Goal: Information Seeking & Learning: Learn about a topic

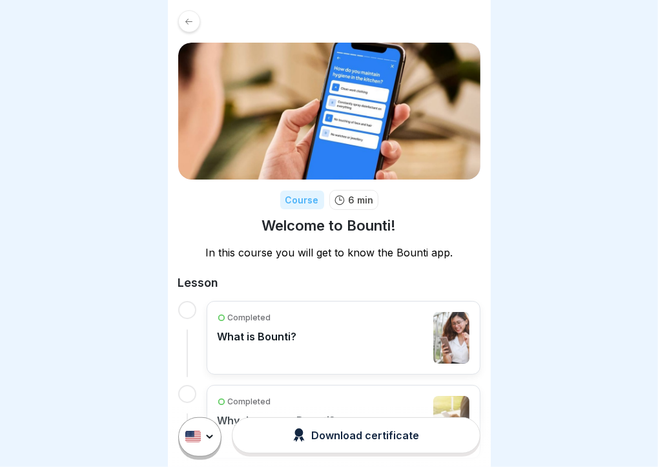
scroll to position [10, 0]
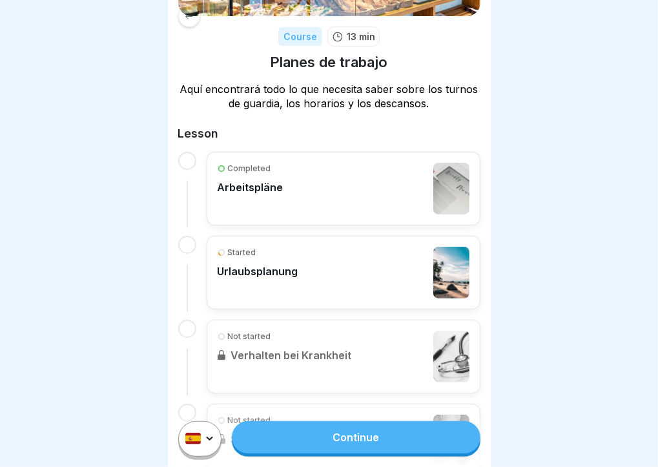
scroll to position [194, 0]
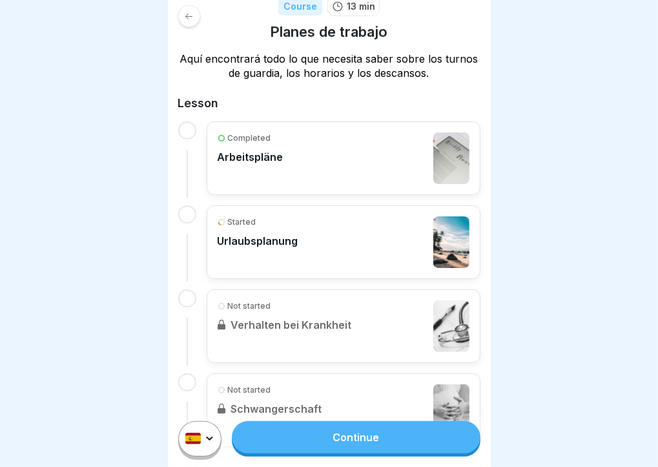
click at [348, 217] on div "Started Urlaubsplanung" at bounding box center [343, 242] width 252 height 52
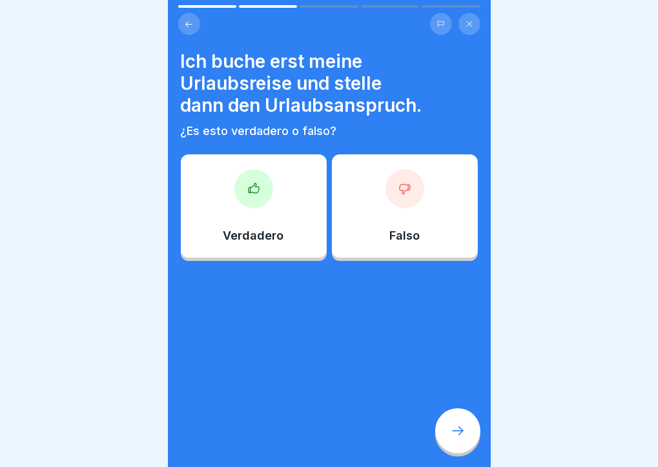
click at [410, 182] on div at bounding box center [404, 188] width 39 height 39
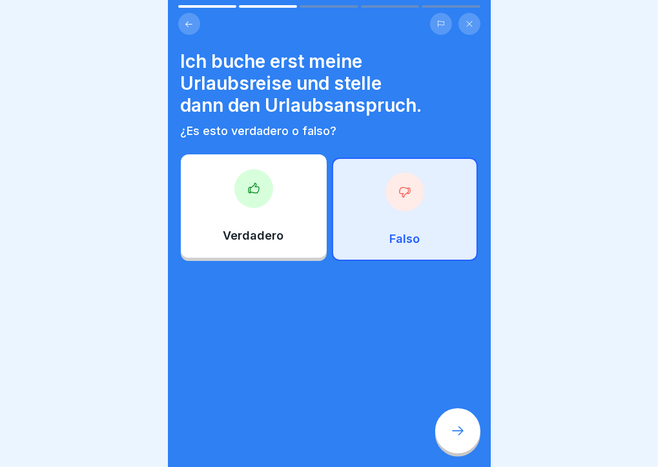
scroll to position [10, 0]
click at [372, 165] on div "Falso" at bounding box center [405, 208] width 146 height 103
click at [458, 446] on div at bounding box center [457, 430] width 45 height 45
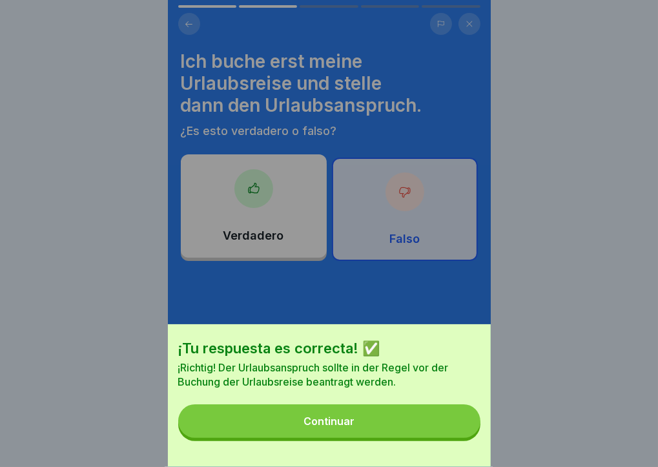
click at [449, 425] on button "Continuar" at bounding box center [329, 421] width 302 height 34
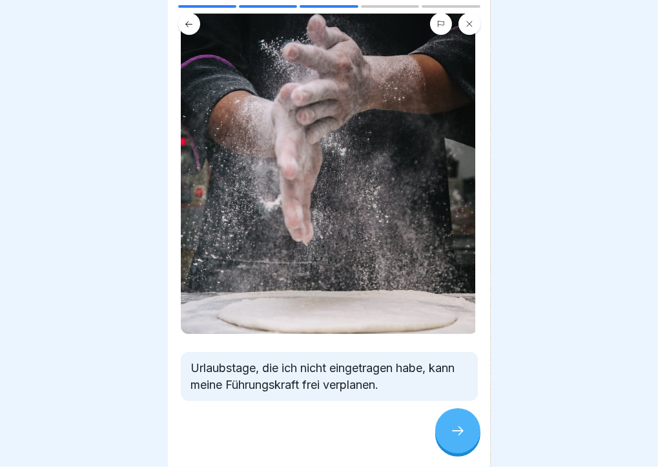
scroll to position [99, 0]
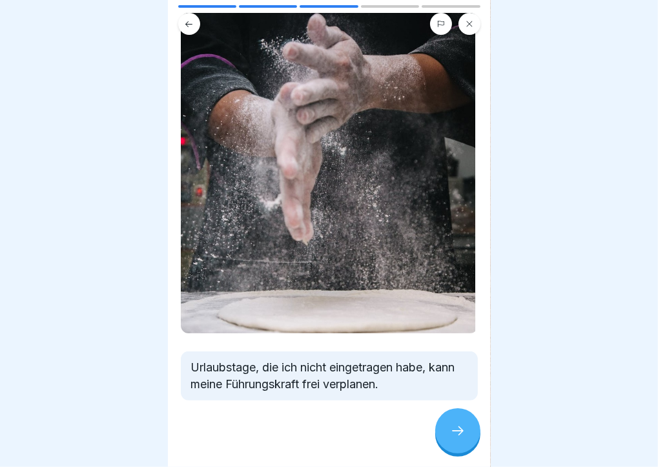
click at [474, 423] on div at bounding box center [457, 430] width 45 height 45
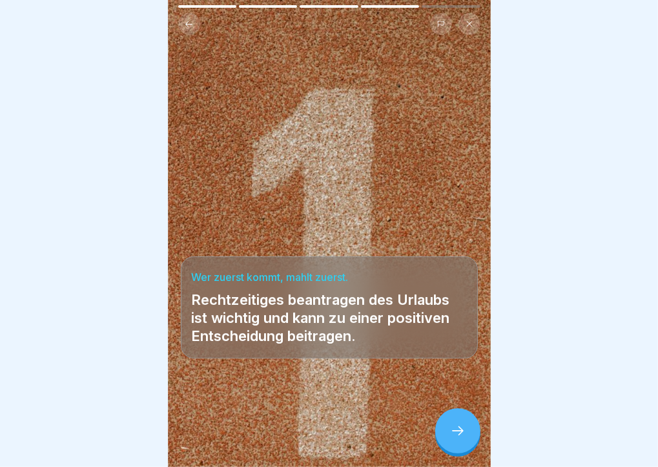
scroll to position [0, 0]
click at [444, 440] on div at bounding box center [457, 430] width 45 height 45
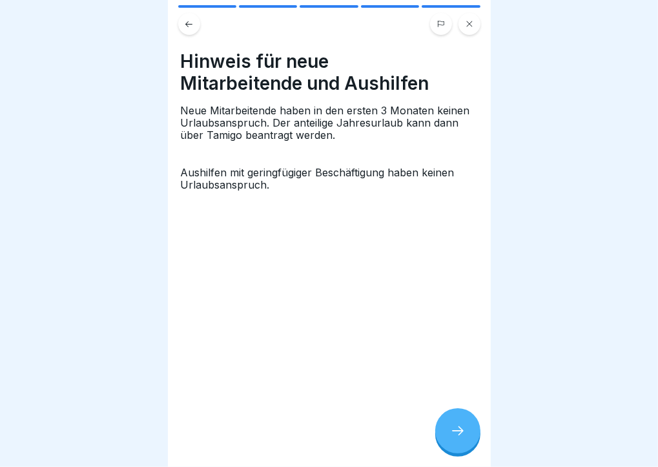
click at [455, 438] on icon at bounding box center [457, 430] width 15 height 15
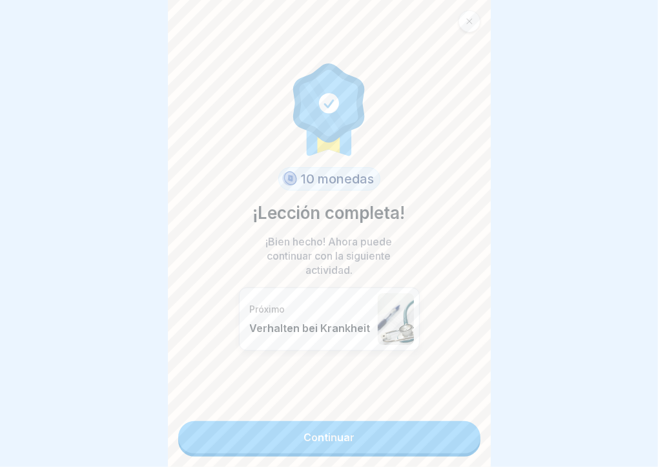
click at [448, 432] on link "Continuar" at bounding box center [329, 437] width 302 height 32
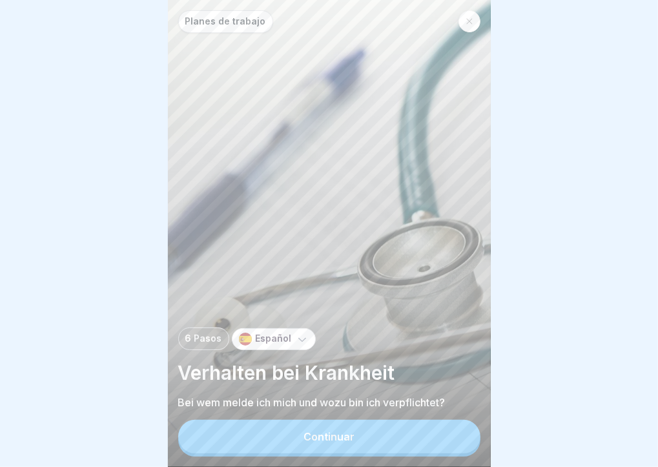
scroll to position [10, 0]
click at [354, 423] on button "Continuar" at bounding box center [329, 436] width 302 height 34
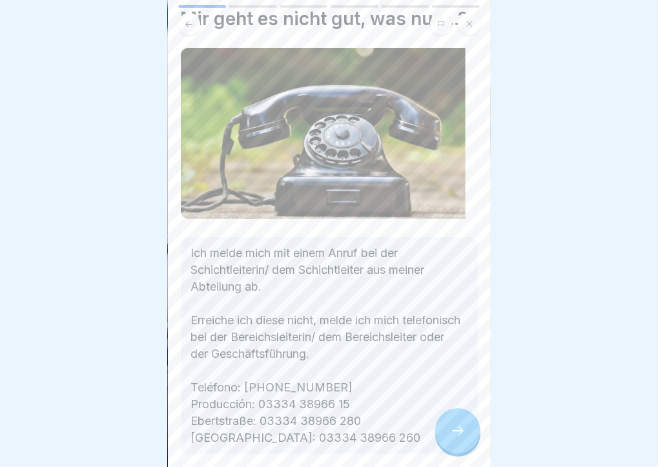
scroll to position [65, 0]
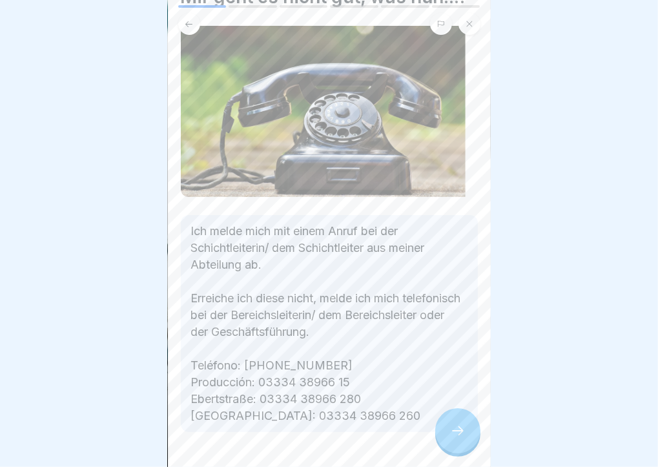
click at [461, 440] on div at bounding box center [457, 430] width 45 height 45
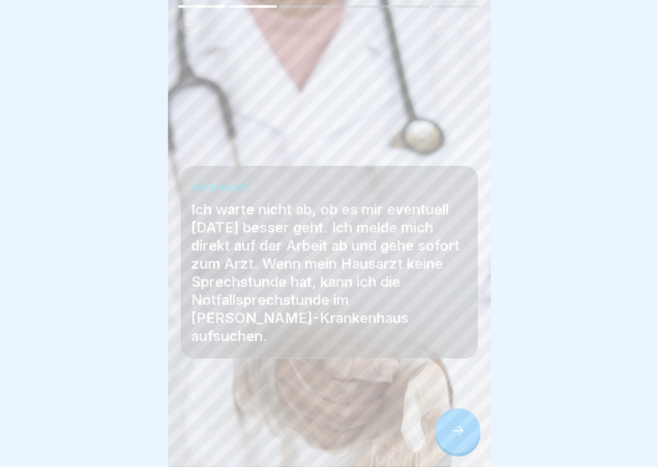
scroll to position [10, 0]
click at [458, 437] on icon at bounding box center [457, 430] width 15 height 15
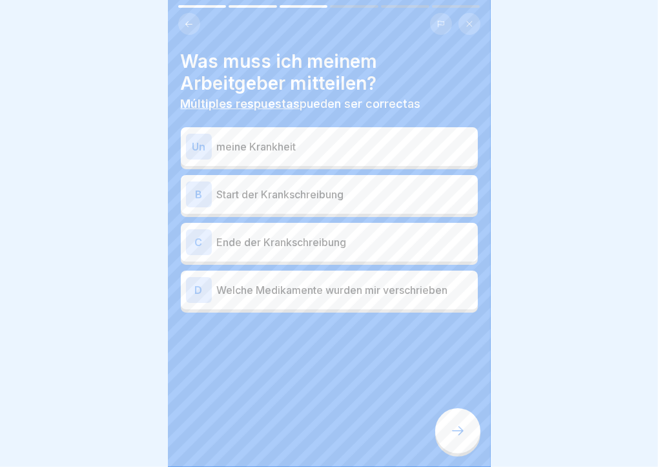
click at [432, 139] on p "meine Krankheit" at bounding box center [345, 146] width 256 height 15
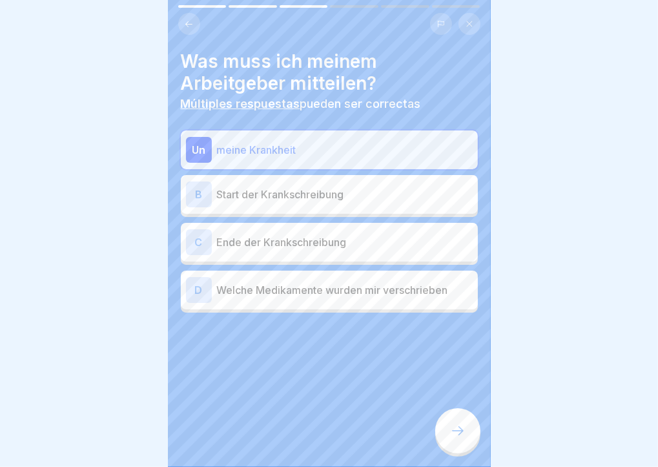
click at [427, 181] on div "B Start der Krankschreibung" at bounding box center [329, 194] width 287 height 26
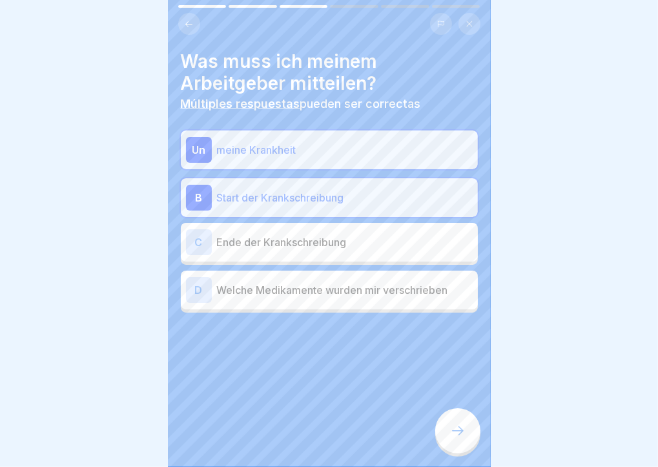
click at [421, 234] on p "Ende der Krankschreibung" at bounding box center [345, 241] width 256 height 15
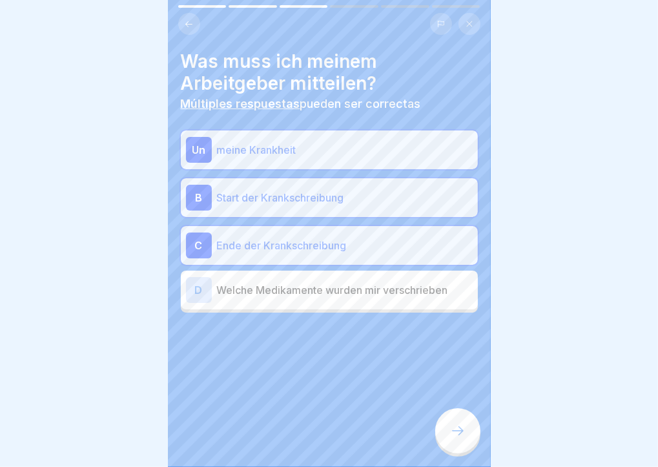
click at [455, 430] on icon at bounding box center [457, 430] width 15 height 15
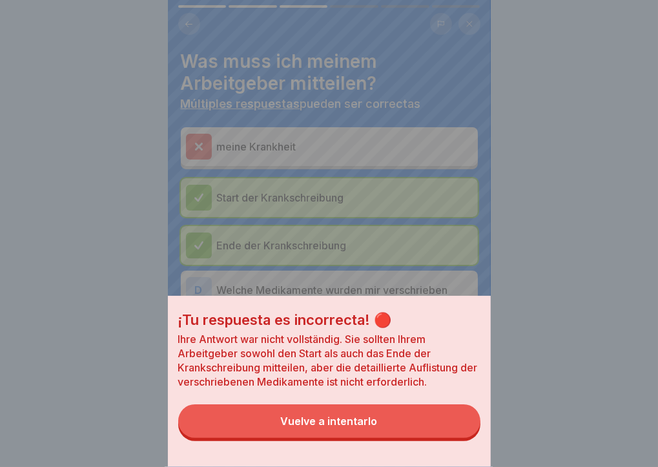
click at [446, 434] on button "Vuelve a intentarlo" at bounding box center [329, 421] width 302 height 34
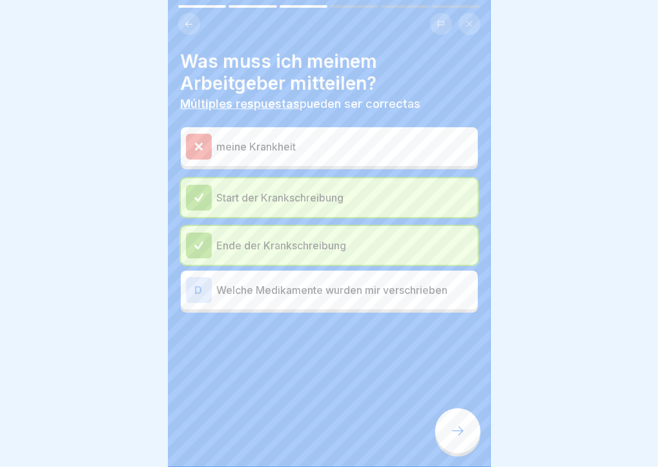
click at [461, 435] on icon at bounding box center [457, 430] width 15 height 15
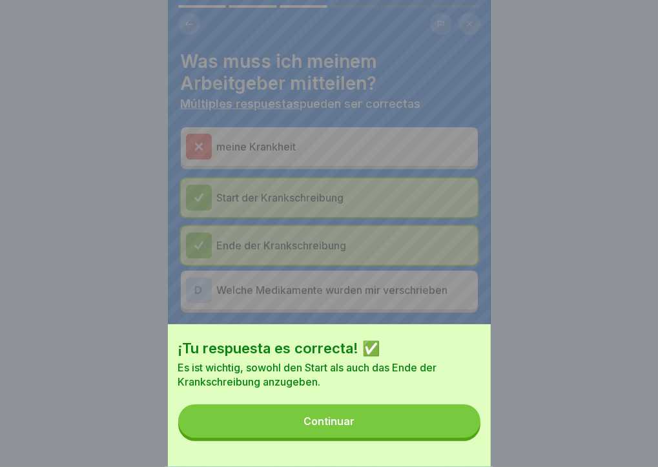
click at [415, 427] on button "Continuar" at bounding box center [329, 421] width 302 height 34
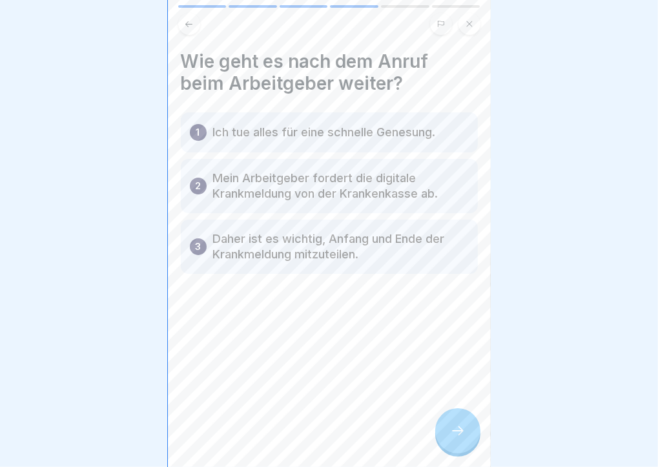
click at [383, 159] on div "2 Mein Arbeitgeber fordert die digitale Krankmeldung von der Krankenkasse ab." at bounding box center [329, 186] width 297 height 54
click at [466, 430] on div at bounding box center [457, 430] width 45 height 45
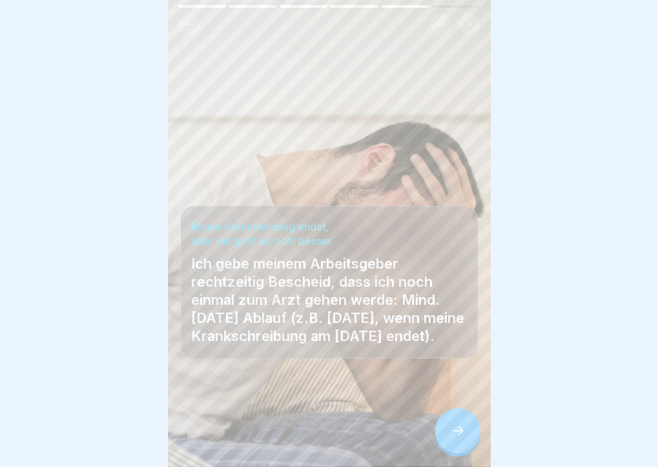
scroll to position [0, 0]
click at [444, 445] on div at bounding box center [457, 430] width 45 height 45
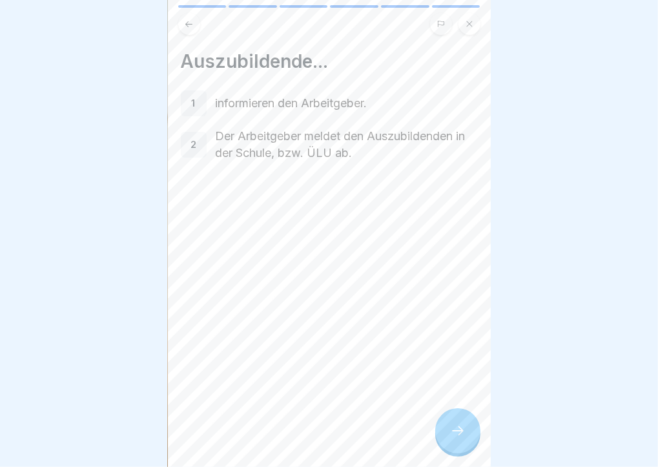
click at [450, 438] on icon at bounding box center [457, 430] width 15 height 15
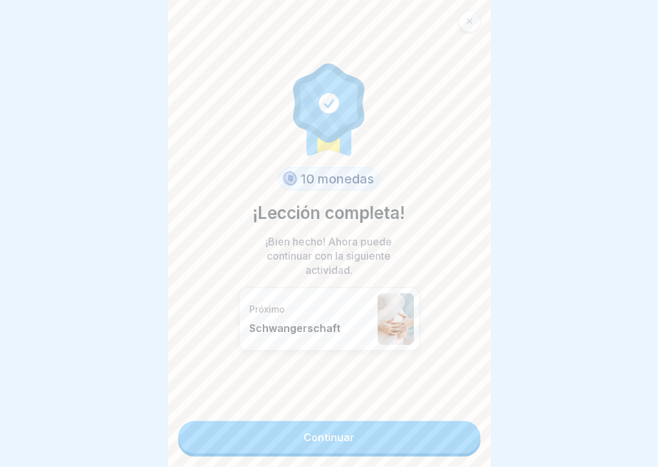
click at [472, 25] on icon at bounding box center [469, 21] width 8 height 8
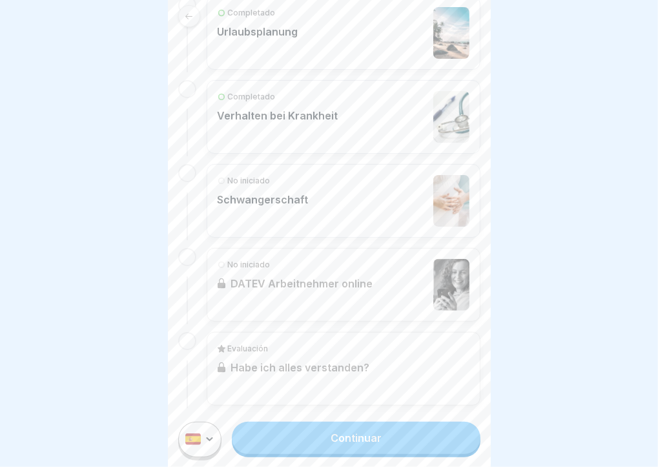
scroll to position [406, 0]
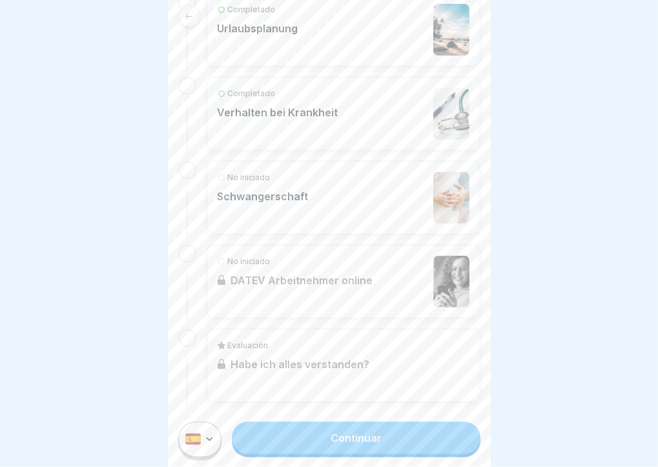
click at [352, 212] on div "No iniciado Schwangerschaft" at bounding box center [343, 198] width 252 height 52
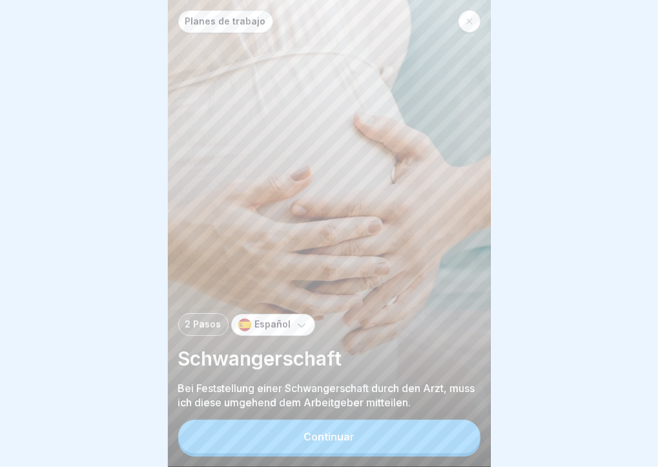
scroll to position [10, 0]
click at [246, 440] on button "Continuar" at bounding box center [329, 436] width 302 height 34
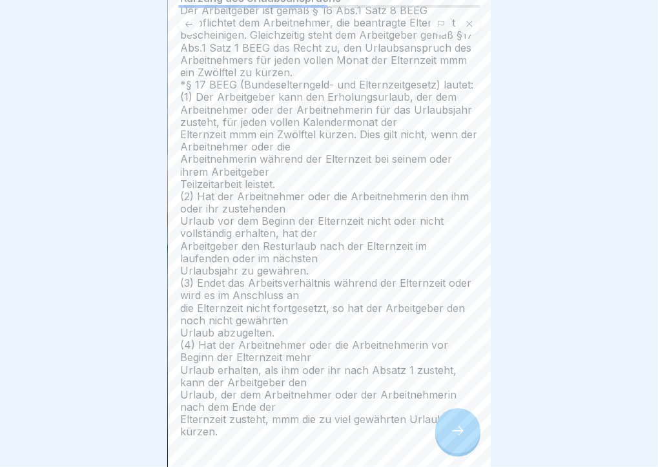
scroll to position [319, 0]
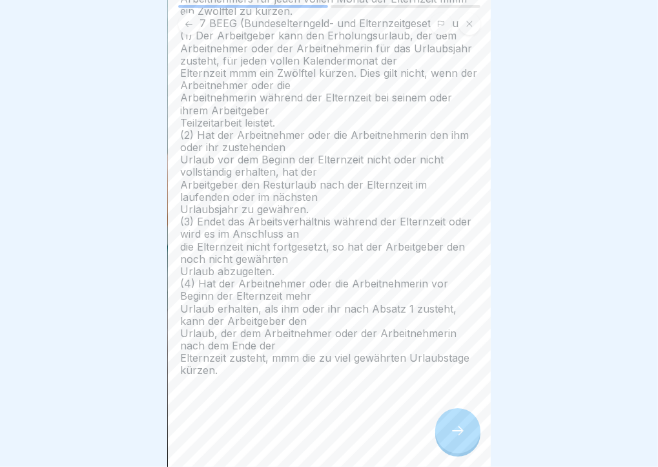
click at [441, 439] on div at bounding box center [457, 430] width 45 height 45
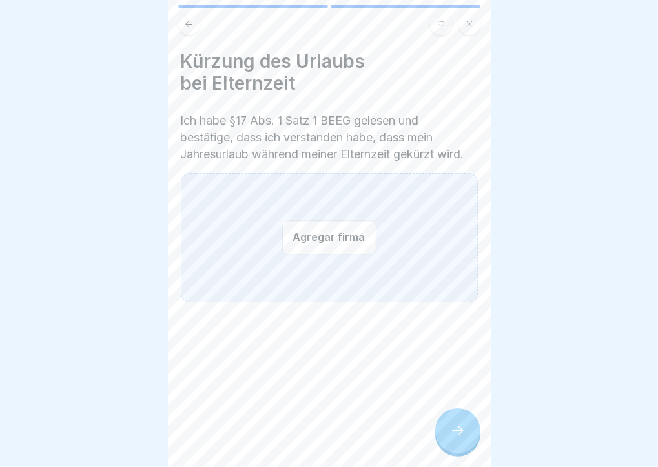
scroll to position [0, 0]
click at [333, 254] on button "Agregar firma" at bounding box center [329, 237] width 94 height 34
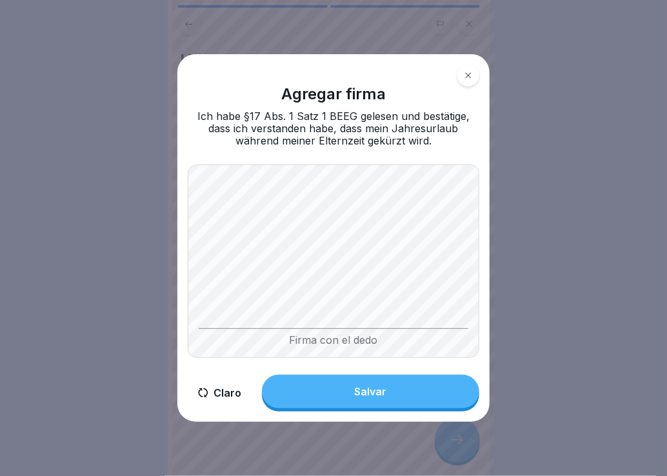
click at [359, 400] on button "Salvar" at bounding box center [370, 392] width 217 height 34
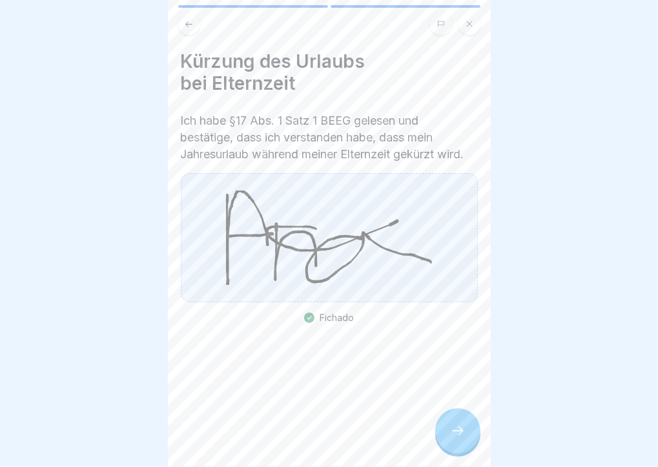
click at [452, 451] on div at bounding box center [457, 430] width 45 height 45
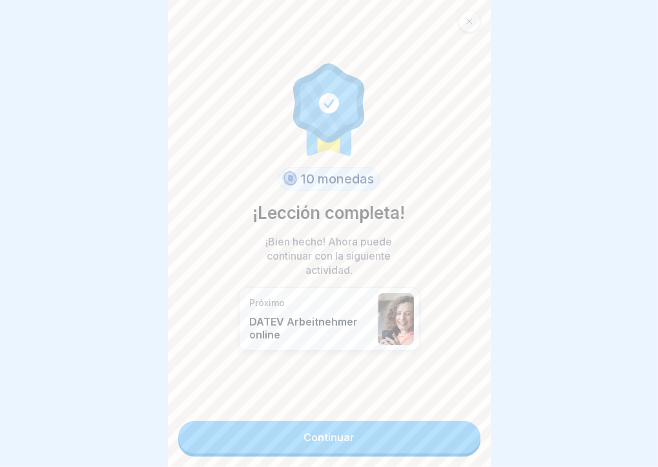
click at [421, 443] on link "Continuar" at bounding box center [329, 437] width 302 height 32
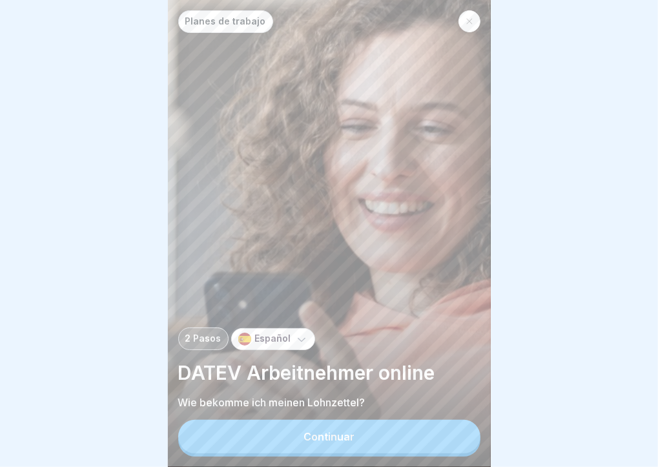
scroll to position [10, 0]
click at [392, 440] on button "Continuar" at bounding box center [329, 436] width 302 height 34
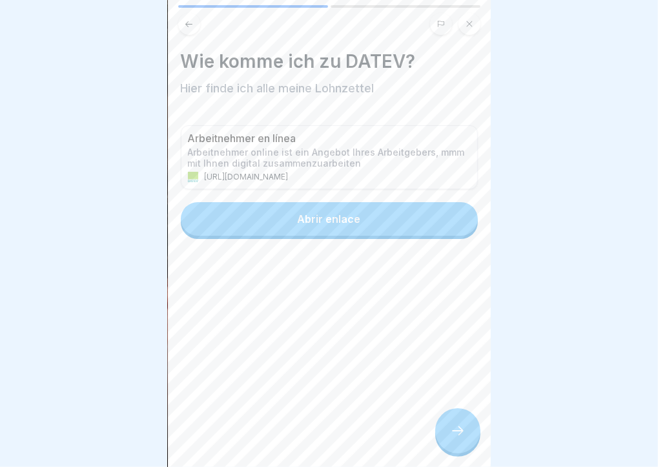
click at [375, 222] on button "Abrir enlace" at bounding box center [329, 219] width 297 height 34
click at [464, 441] on div at bounding box center [457, 430] width 45 height 45
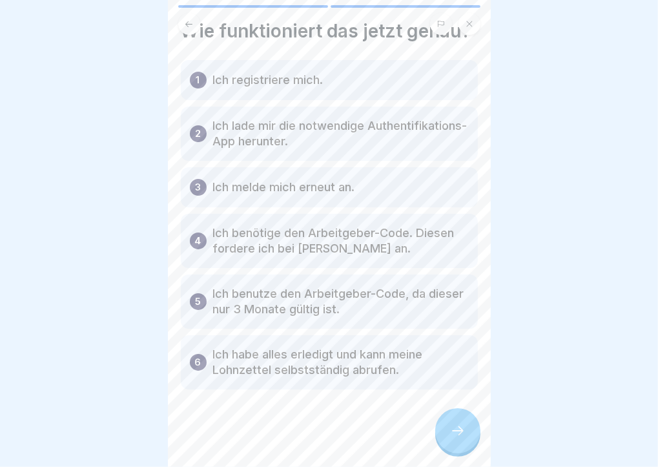
scroll to position [0, 0]
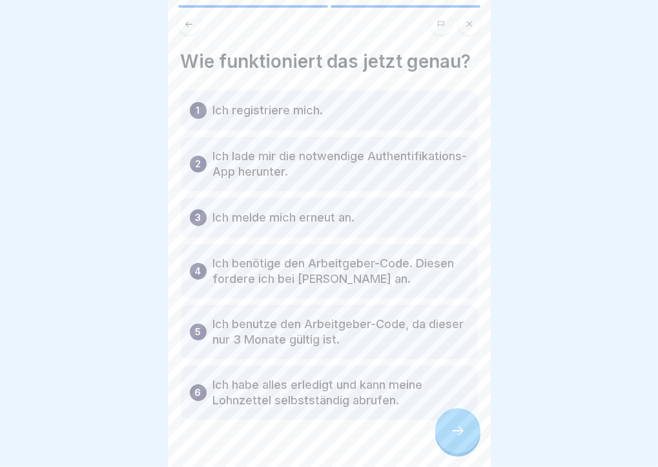
click at [439, 430] on div at bounding box center [457, 430] width 45 height 45
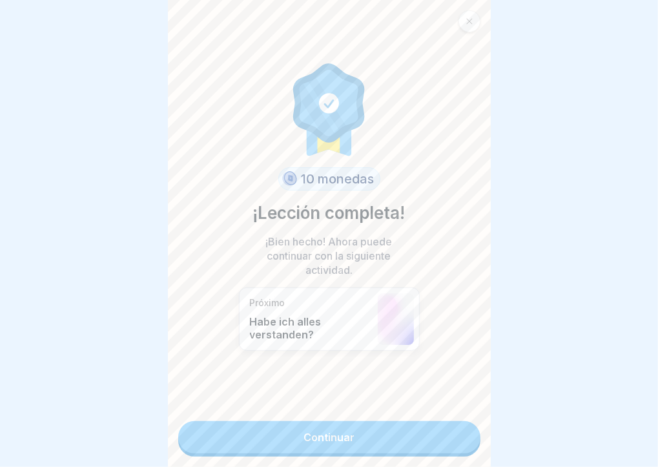
click at [431, 425] on link "Continuar" at bounding box center [329, 437] width 302 height 32
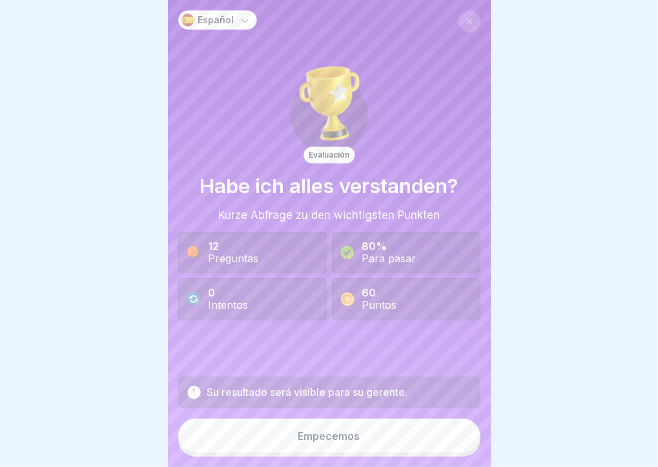
scroll to position [10, 0]
click at [390, 434] on button "Empecemos" at bounding box center [329, 435] width 302 height 35
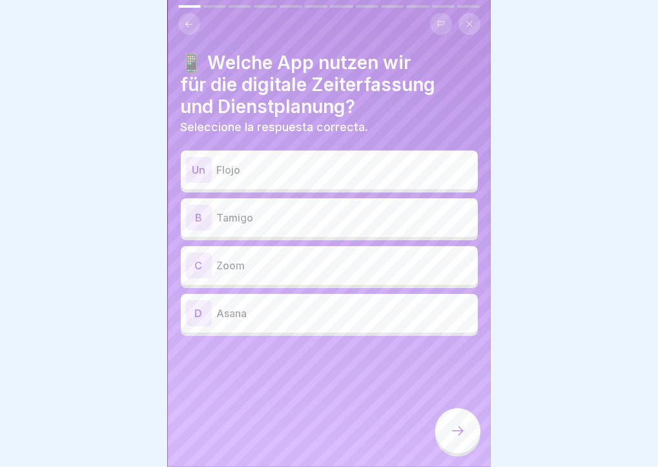
click at [420, 210] on p "Tamigo" at bounding box center [345, 217] width 256 height 15
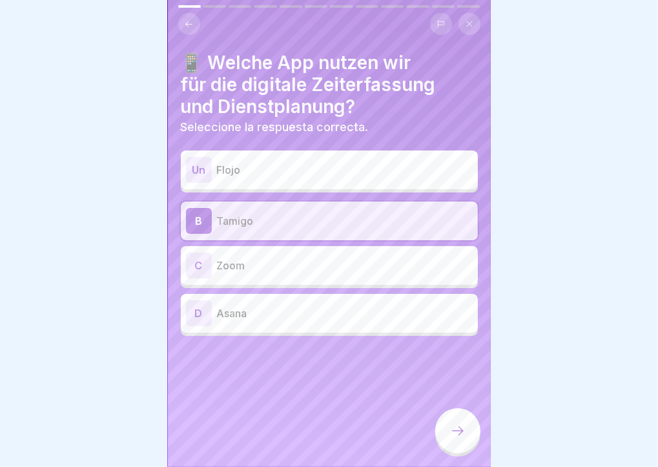
click at [454, 430] on icon at bounding box center [457, 430] width 15 height 15
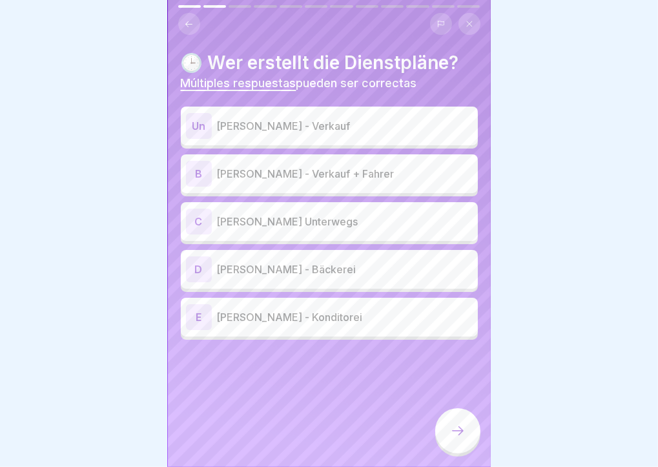
click at [308, 311] on p "[PERSON_NAME] - Konditorei" at bounding box center [345, 316] width 256 height 15
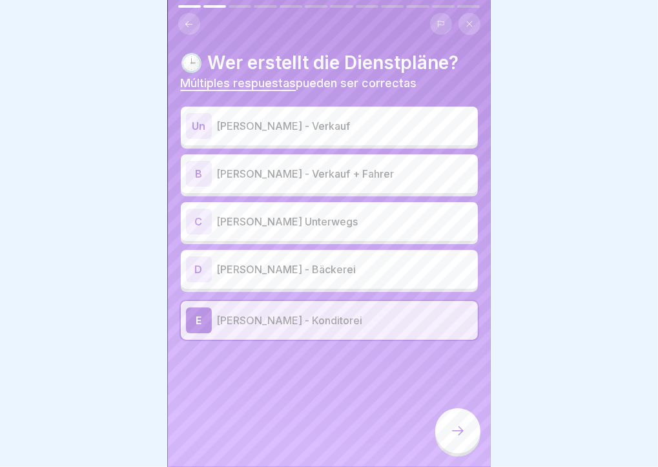
click at [331, 267] on div "D Naser Yusofzai - Bäckerei" at bounding box center [329, 269] width 287 height 26
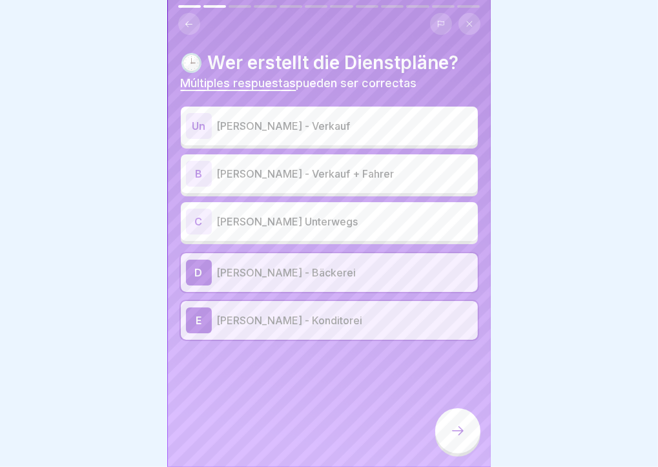
click at [361, 221] on div "C Rebecca Muralt - Wiese Unterwegs" at bounding box center [329, 221] width 287 height 26
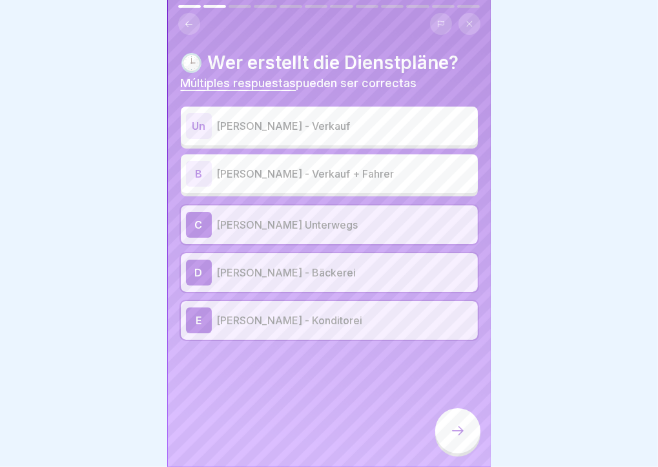
click at [372, 171] on p "[PERSON_NAME] - Verkauf + Fahrer" at bounding box center [345, 173] width 256 height 15
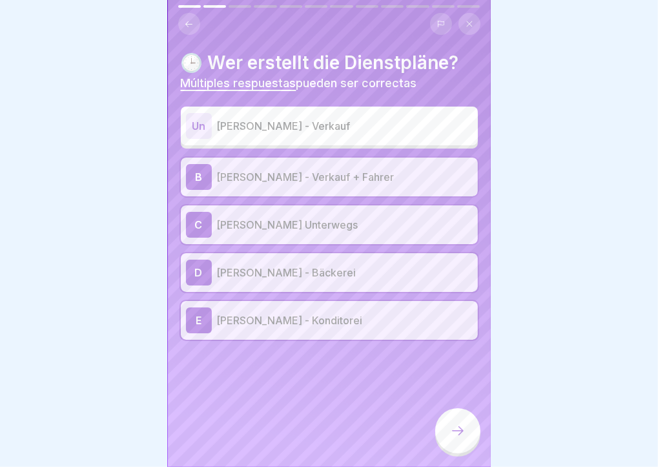
click at [457, 428] on icon at bounding box center [457, 430] width 15 height 15
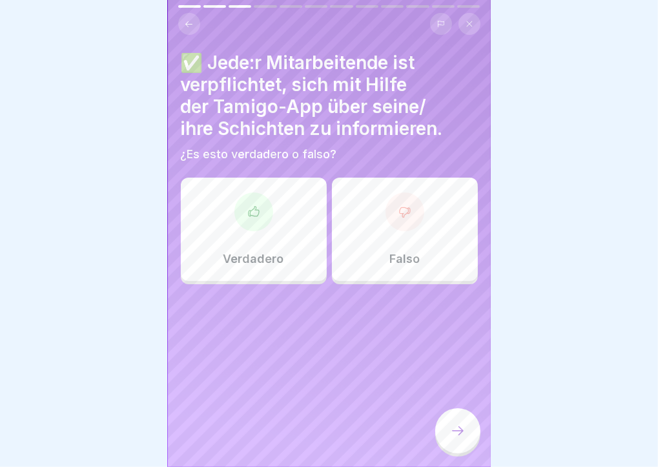
click at [237, 216] on div at bounding box center [253, 211] width 39 height 39
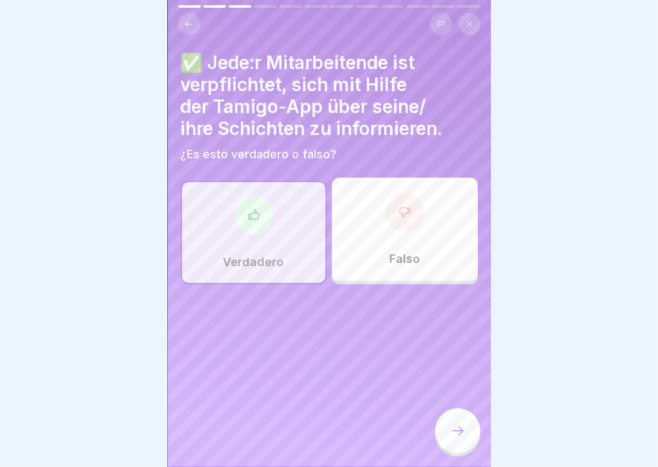
click at [453, 431] on icon at bounding box center [457, 430] width 15 height 15
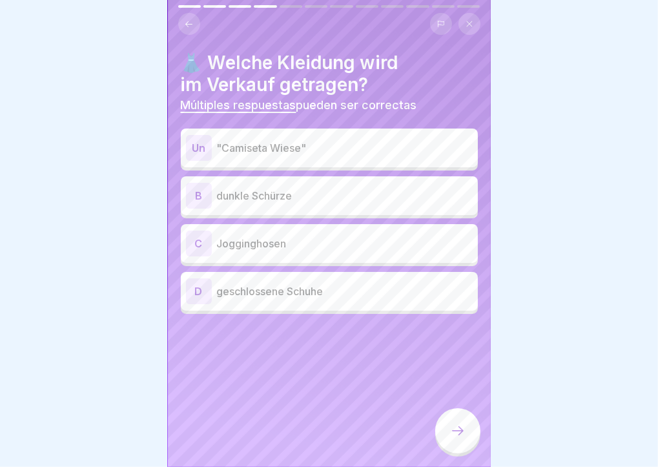
click at [389, 141] on p ""Camiseta Wiese"" at bounding box center [345, 147] width 256 height 15
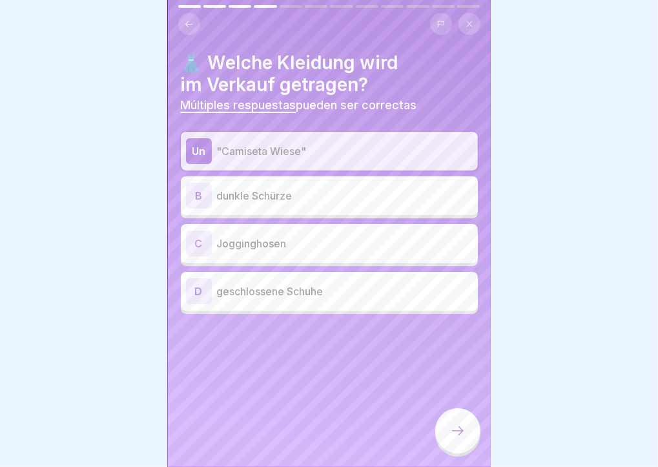
click at [395, 188] on p "dunkle Schürze" at bounding box center [345, 195] width 256 height 15
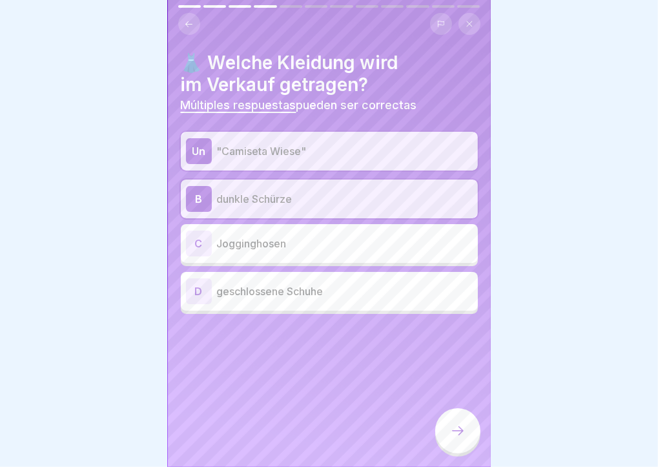
click at [401, 290] on div "D geschlossene Schuhe" at bounding box center [329, 291] width 287 height 26
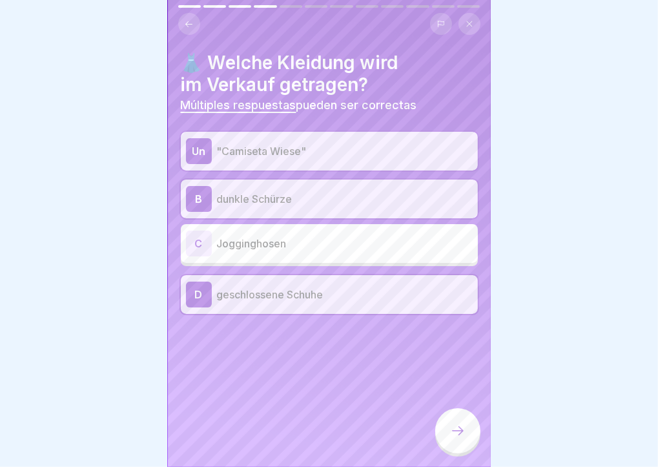
click at [456, 430] on icon at bounding box center [457, 430] width 15 height 15
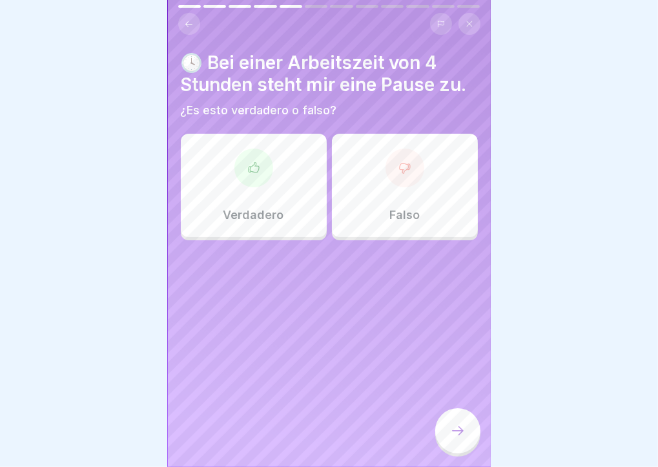
click at [278, 181] on div "Verdadero" at bounding box center [254, 185] width 146 height 103
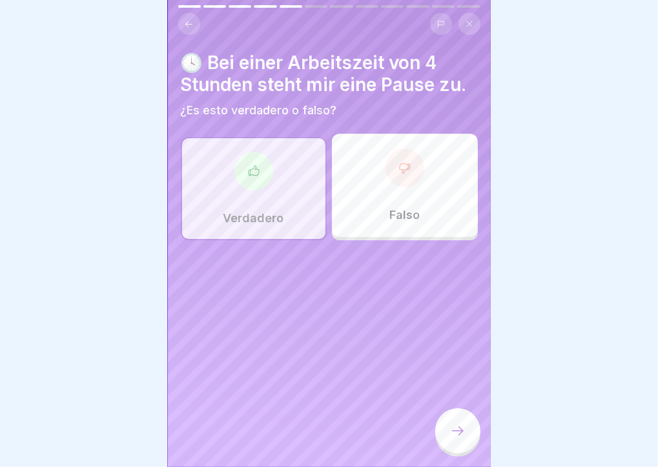
click at [461, 438] on icon at bounding box center [457, 430] width 15 height 15
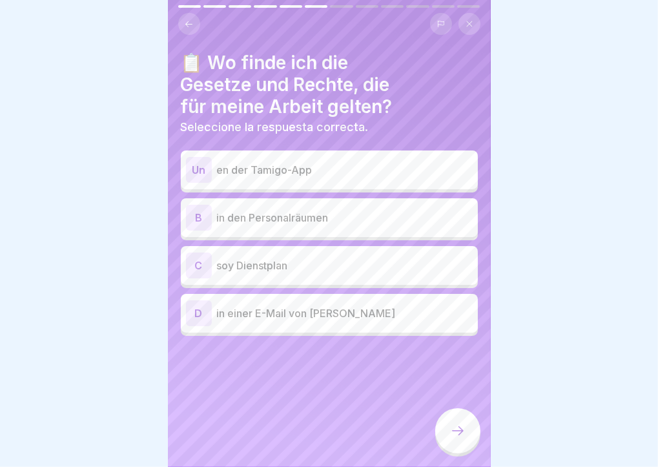
click at [257, 212] on p "in den Personalräumen" at bounding box center [345, 217] width 256 height 15
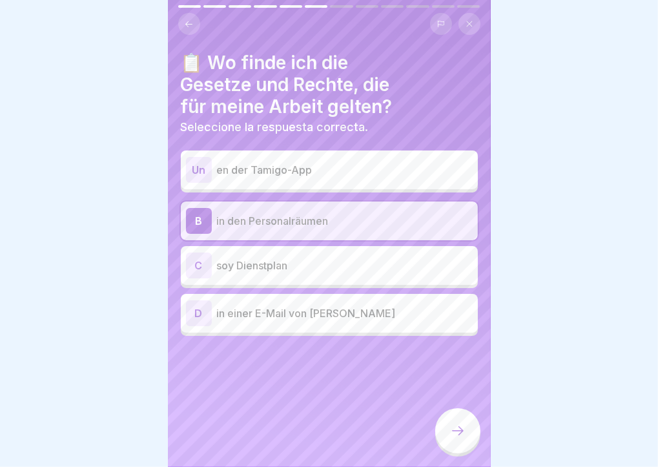
click at [320, 316] on div "D in einer E-Mail von [PERSON_NAME]" at bounding box center [329, 313] width 287 height 26
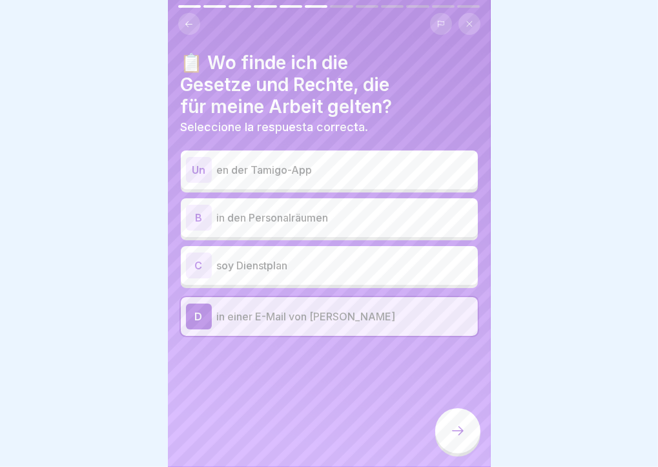
click at [441, 210] on p "in den Personalräumen" at bounding box center [345, 217] width 256 height 15
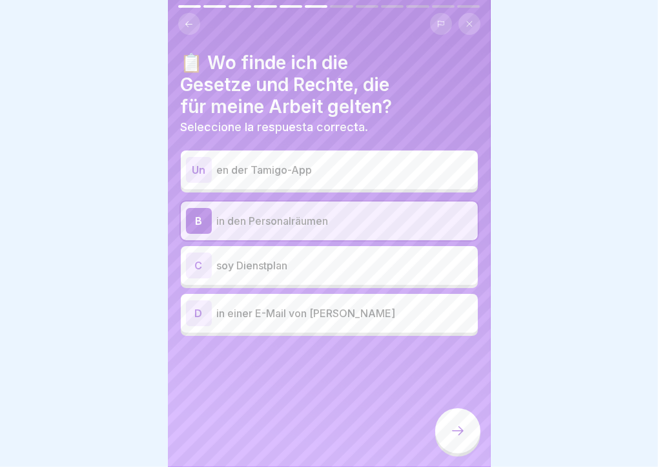
click at [461, 422] on div at bounding box center [457, 430] width 45 height 45
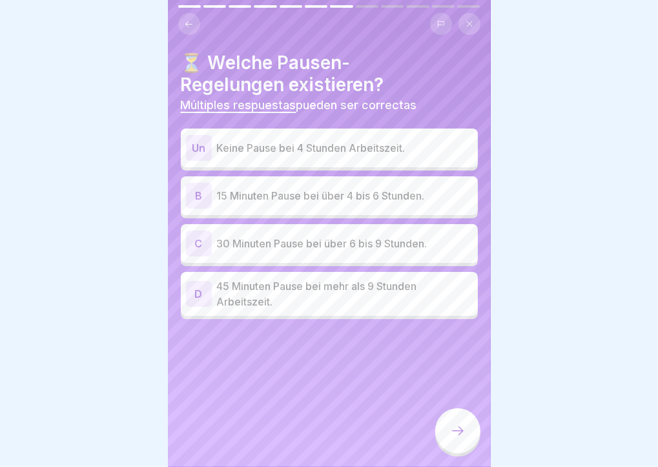
click at [436, 188] on p "15 Minuten Pause bei über 4 bis 6 Stunden." at bounding box center [345, 195] width 256 height 15
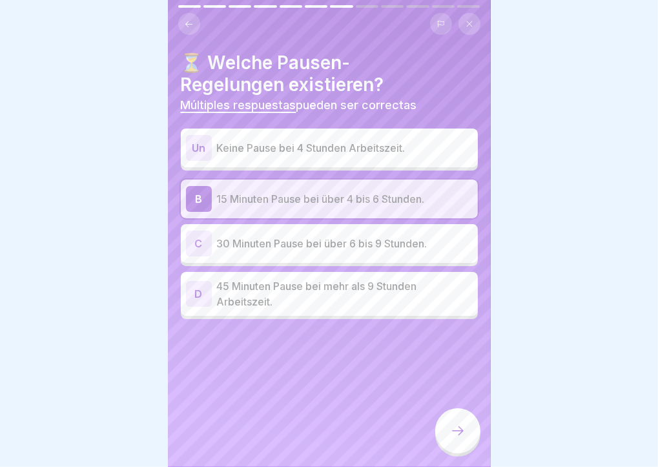
click at [430, 241] on div "C 30 Minuten Pause bei über 6 bis 9 Stunden." at bounding box center [329, 243] width 287 height 26
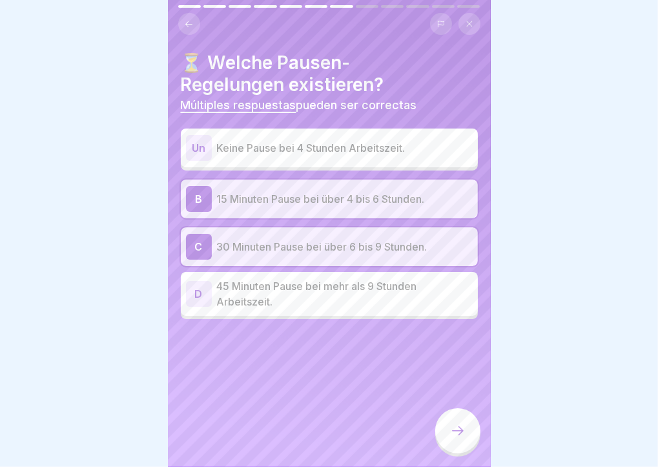
click at [423, 278] on p "45 Minuten Pause bei mehr als 9 Stunden Arbeitszeit." at bounding box center [345, 293] width 256 height 31
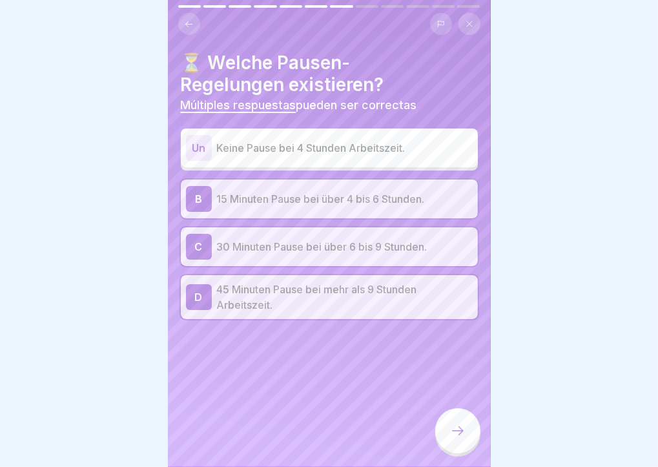
click at [463, 435] on icon at bounding box center [457, 430] width 15 height 15
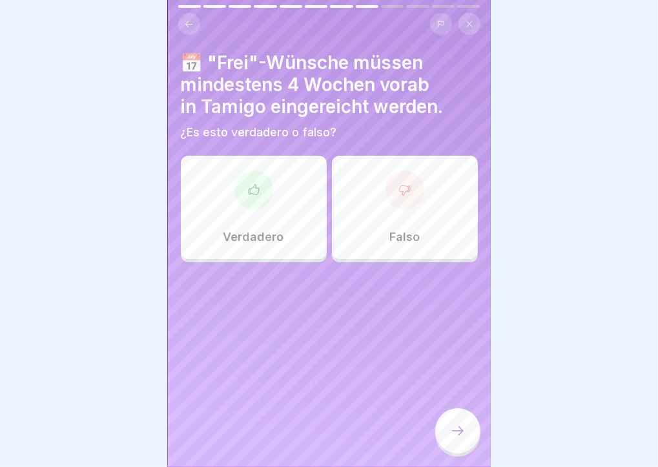
click at [250, 198] on div at bounding box center [253, 189] width 39 height 39
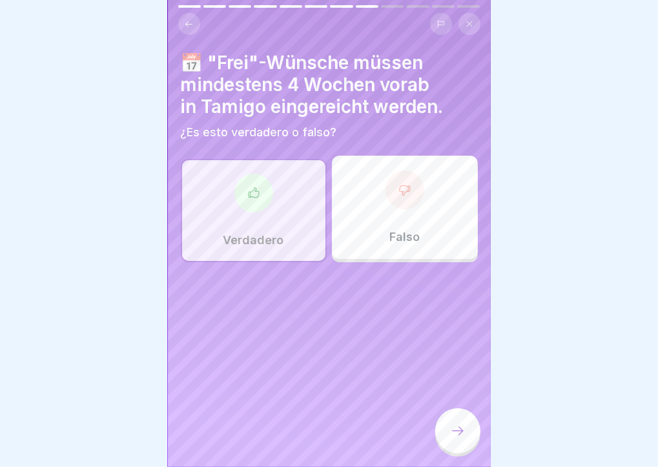
click at [463, 427] on icon at bounding box center [457, 430] width 15 height 15
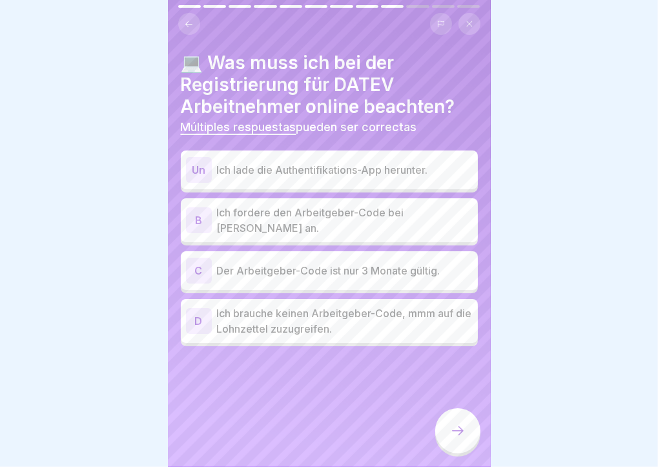
click at [450, 167] on p "Ich lade die Authentifikations-App herunter." at bounding box center [345, 169] width 256 height 15
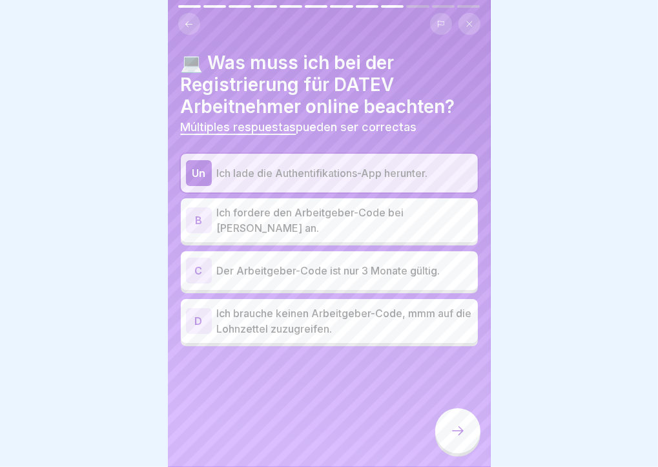
click at [424, 216] on p "Ich fordere den Arbeitgeber-Code bei [PERSON_NAME] an." at bounding box center [345, 220] width 256 height 31
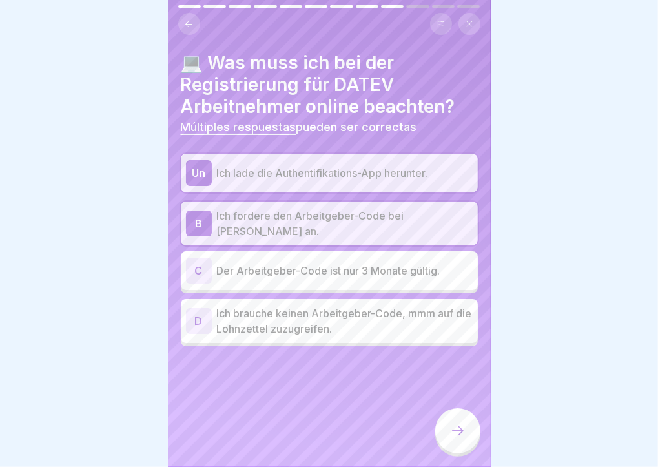
click at [424, 263] on p "Der Arbeitgeber-Code ist nur 3 Monate gültig." at bounding box center [345, 270] width 256 height 15
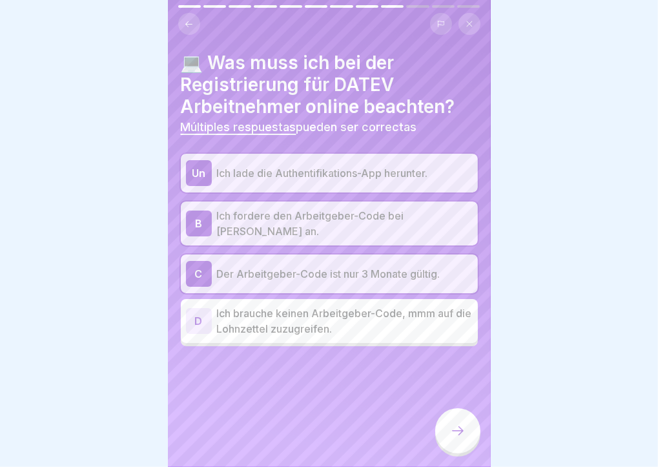
click at [463, 443] on div at bounding box center [457, 430] width 45 height 45
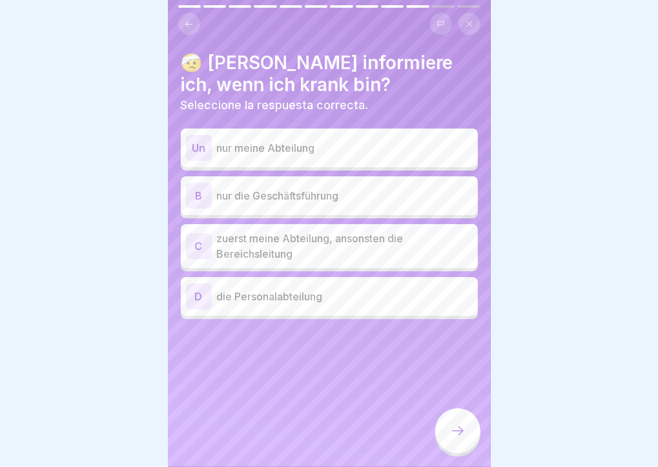
click at [318, 236] on p "zuerst meine Abteilung, ansonsten die Bereichsleitung" at bounding box center [345, 245] width 256 height 31
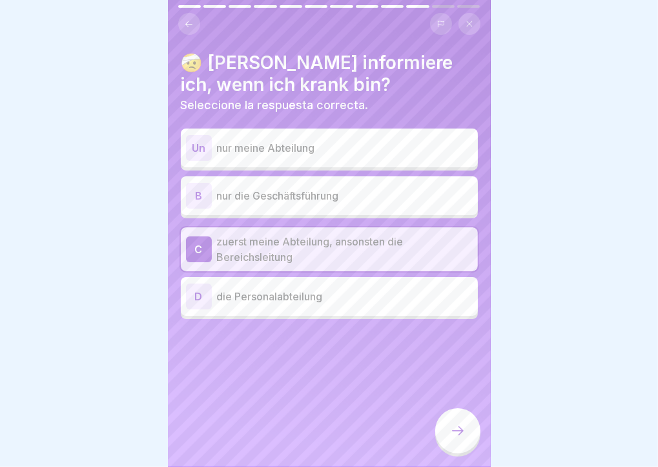
click at [454, 419] on div at bounding box center [457, 430] width 45 height 45
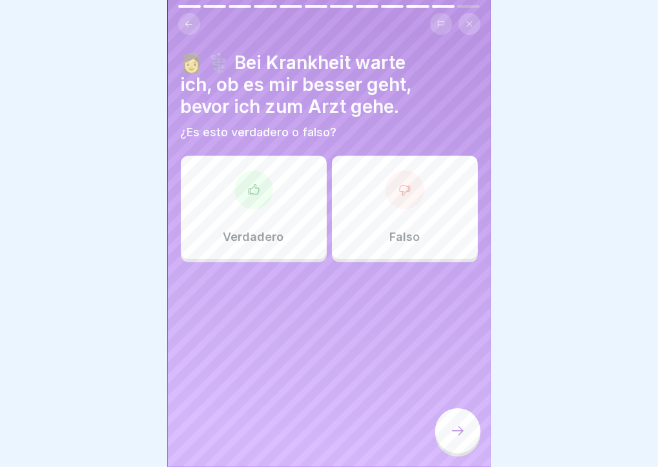
click at [403, 212] on div "Falso" at bounding box center [405, 207] width 146 height 103
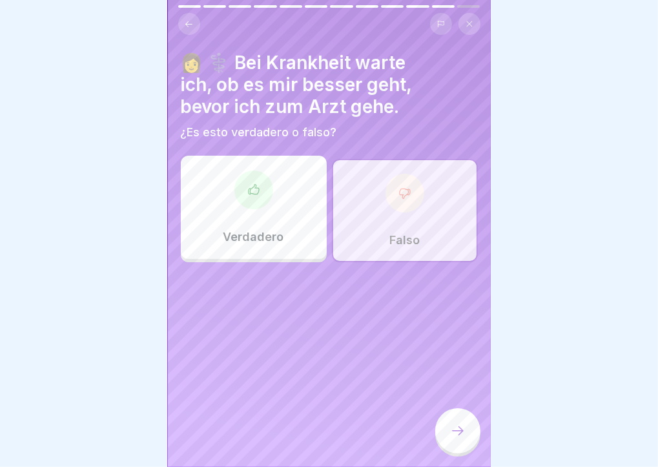
click at [461, 435] on icon at bounding box center [457, 430] width 15 height 15
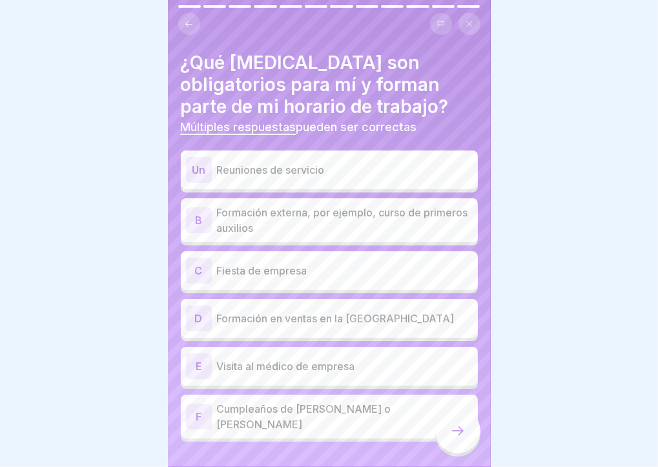
click at [412, 165] on p "Reuniones de servicio" at bounding box center [345, 169] width 256 height 15
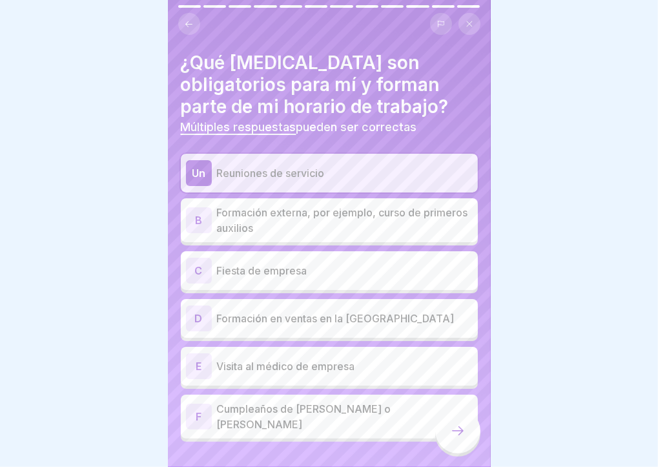
scroll to position [21, 0]
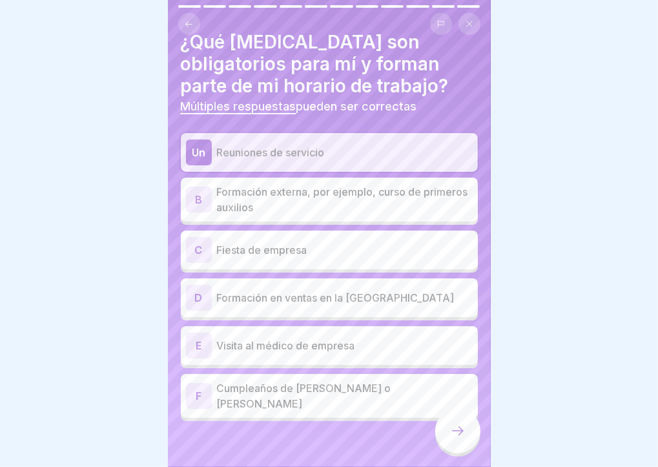
click at [421, 196] on p "Formación externa, por ejemplo, curso de primeros auxilios" at bounding box center [345, 199] width 256 height 31
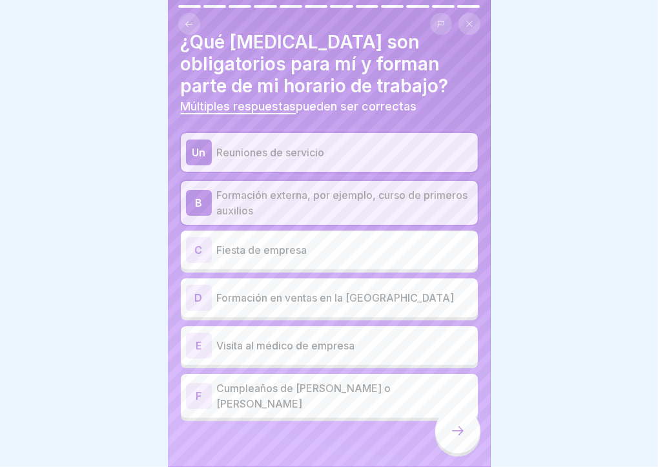
click at [429, 295] on div "D Formación en ventas en la Academia Wiese" at bounding box center [329, 298] width 287 height 26
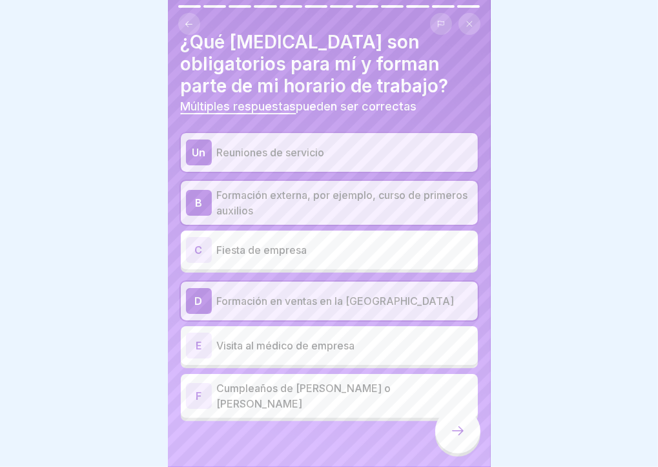
click at [429, 338] on p "Visita al médico de empresa" at bounding box center [345, 345] width 256 height 15
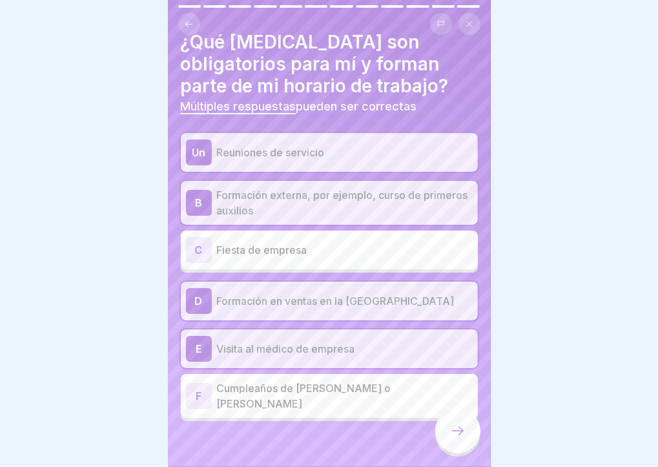
click at [469, 438] on div at bounding box center [457, 430] width 45 height 45
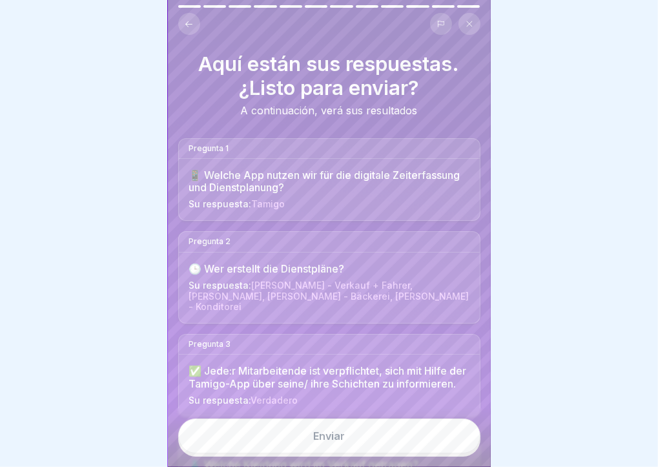
click at [419, 437] on button "Enviar" at bounding box center [329, 435] width 302 height 35
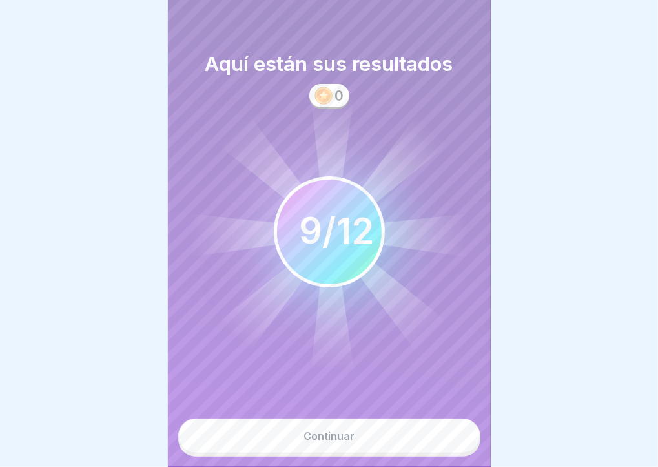
click at [449, 438] on button "Continuar" at bounding box center [329, 435] width 302 height 35
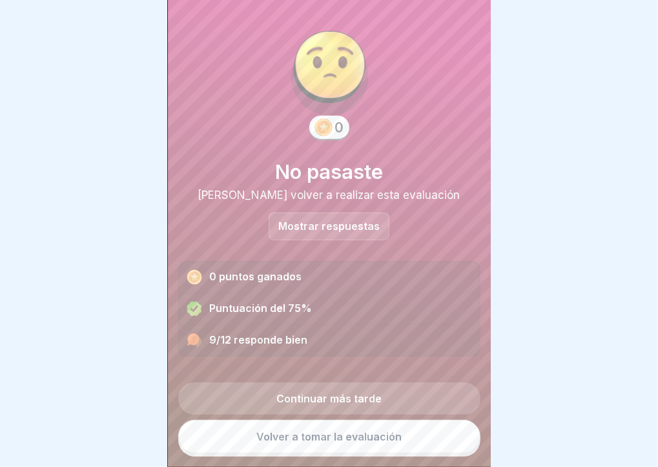
click at [434, 435] on link "Volver a tomar la evaluación" at bounding box center [329, 436] width 302 height 34
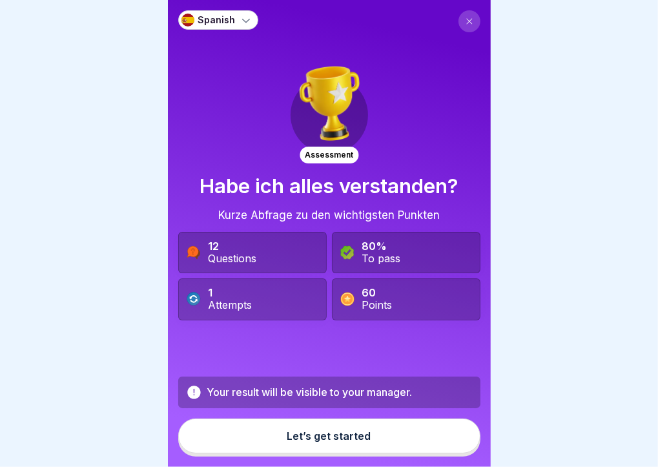
scroll to position [10, 0]
click at [410, 437] on button "Let’s get started" at bounding box center [329, 435] width 302 height 35
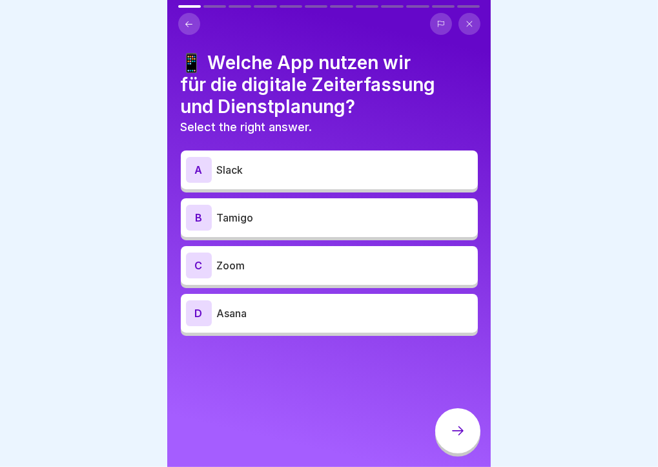
click at [225, 212] on p "Tamigo" at bounding box center [345, 217] width 256 height 15
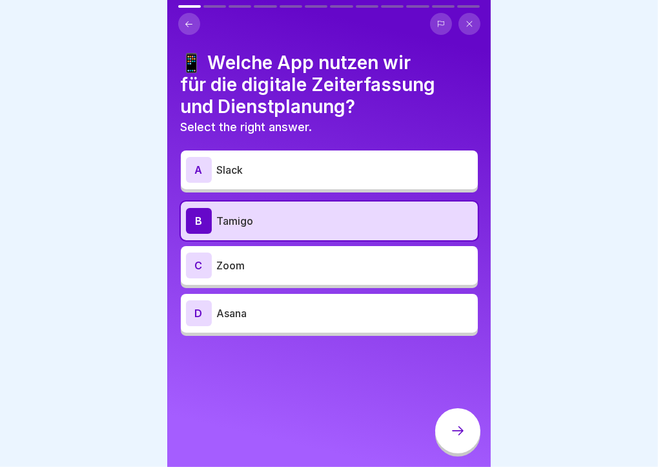
click at [464, 421] on div at bounding box center [457, 430] width 45 height 45
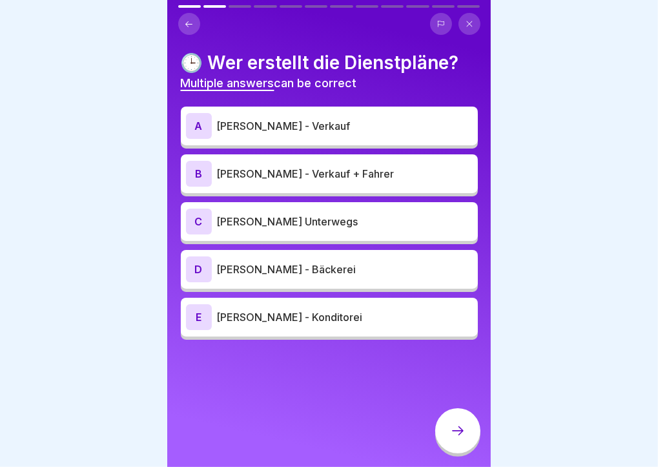
click at [352, 167] on p "[PERSON_NAME] - Verkauf + Fahrer" at bounding box center [345, 173] width 256 height 15
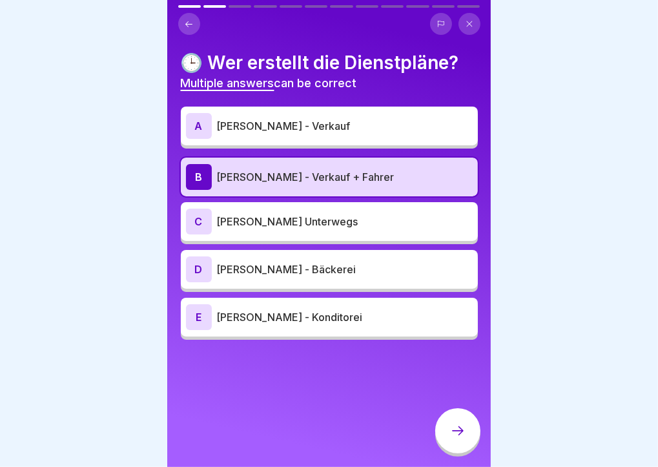
click at [383, 309] on p "[PERSON_NAME] - Konditorei" at bounding box center [345, 316] width 256 height 15
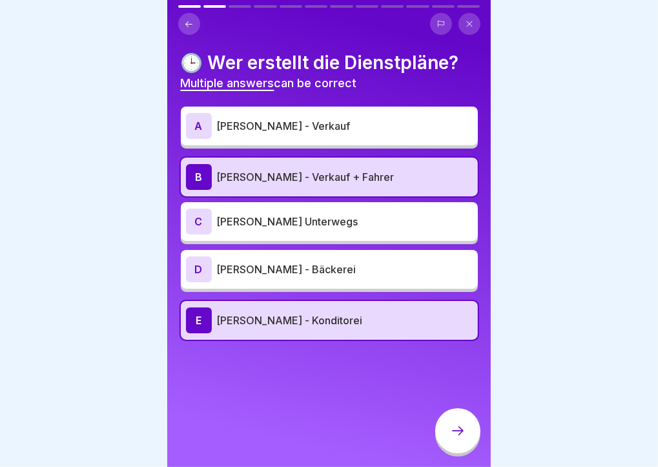
click at [392, 214] on p "[PERSON_NAME] Unterwegs" at bounding box center [345, 221] width 256 height 15
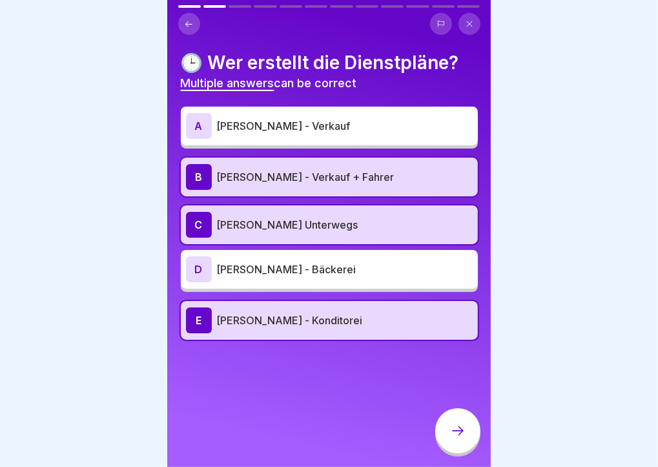
click at [454, 420] on div at bounding box center [457, 430] width 45 height 45
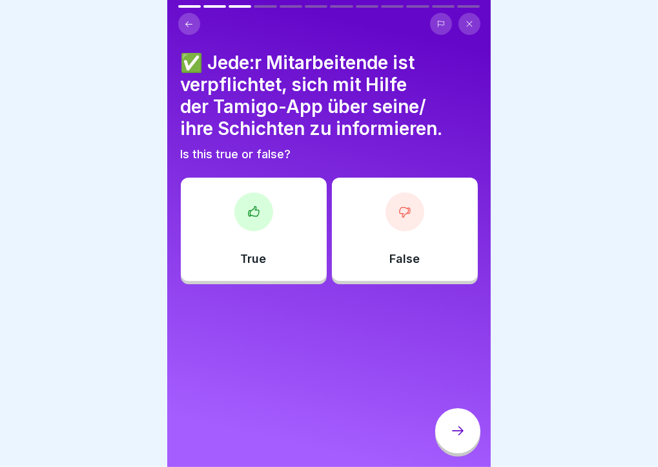
click at [232, 222] on div "True" at bounding box center [254, 228] width 146 height 103
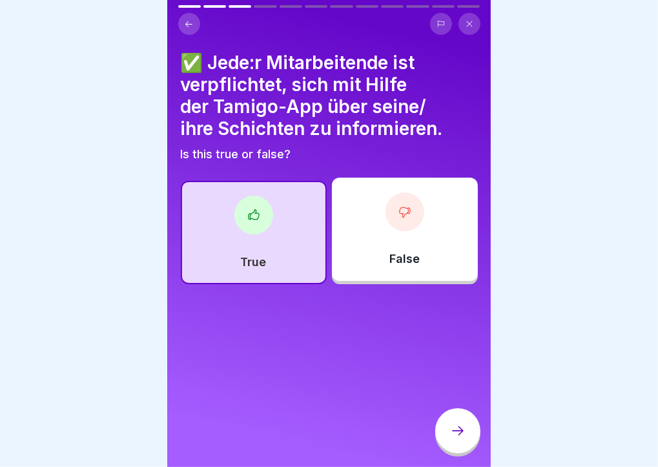
click at [461, 432] on icon at bounding box center [457, 430] width 15 height 15
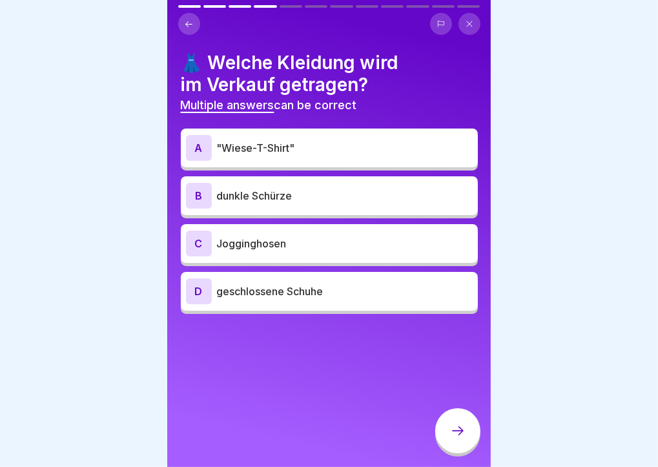
click at [456, 140] on p ""Wiese-T-Shirt"" at bounding box center [345, 147] width 256 height 15
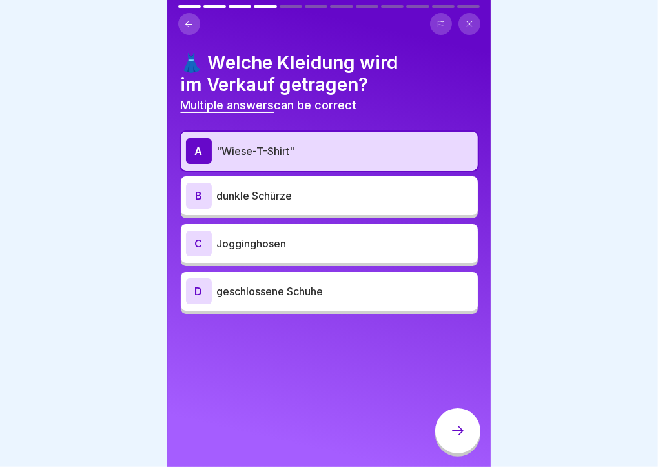
click at [366, 195] on div "B dunkle Schürze" at bounding box center [329, 196] width 287 height 26
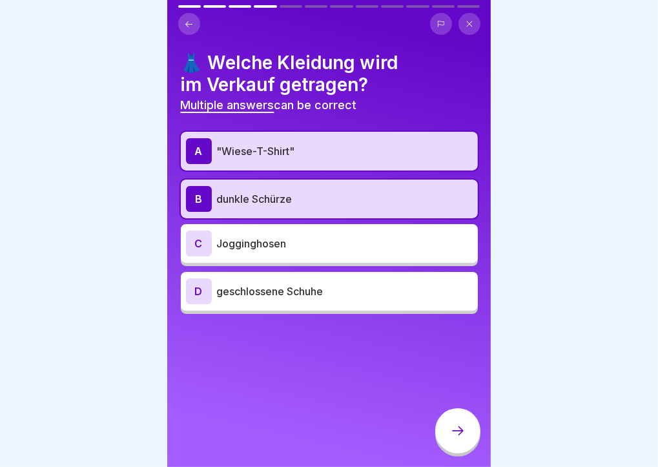
click at [338, 283] on p "geschlossene Schuhe" at bounding box center [345, 290] width 256 height 15
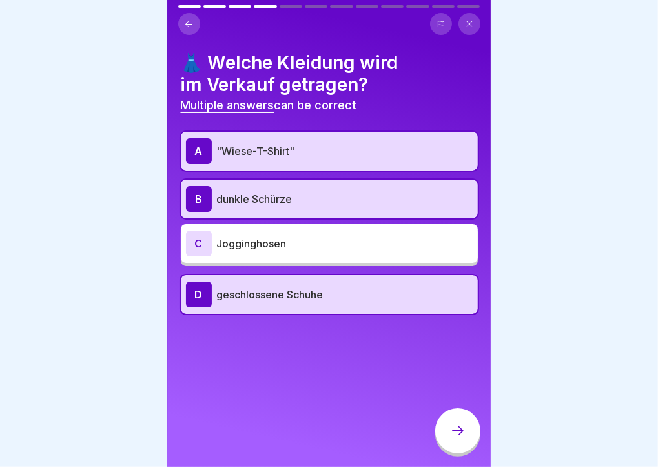
click at [447, 427] on div at bounding box center [457, 430] width 45 height 45
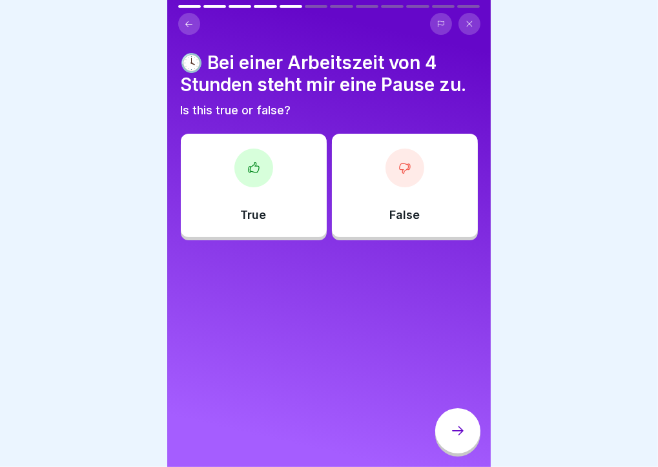
click at [222, 179] on div "True" at bounding box center [254, 185] width 146 height 103
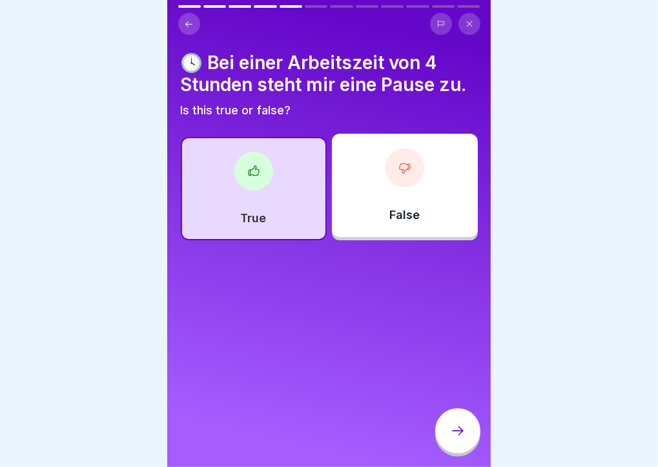
click at [467, 442] on div at bounding box center [457, 430] width 45 height 45
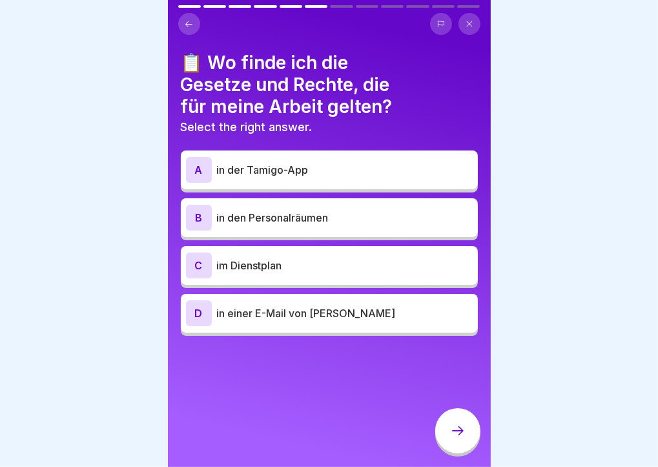
click at [398, 321] on div "D in einer E-Mail von [PERSON_NAME]" at bounding box center [329, 313] width 297 height 39
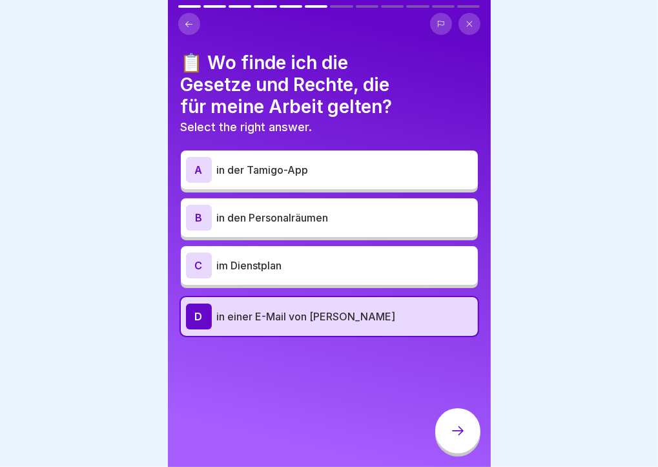
click at [461, 427] on icon at bounding box center [457, 430] width 15 height 15
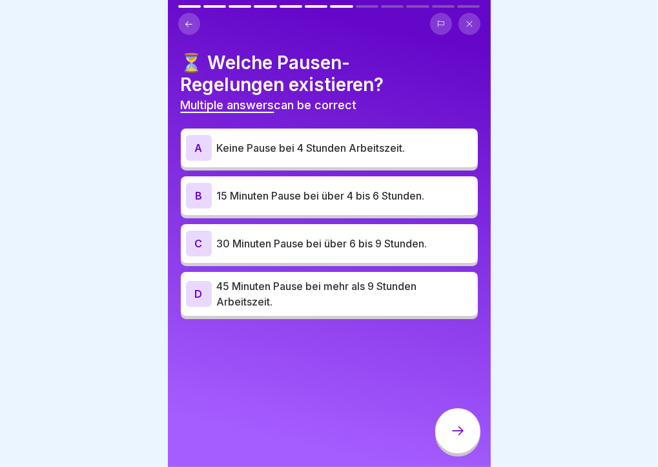
click at [349, 282] on p "45 Minuten Pause bei mehr als 9 Stunden Arbeitszeit." at bounding box center [345, 293] width 256 height 31
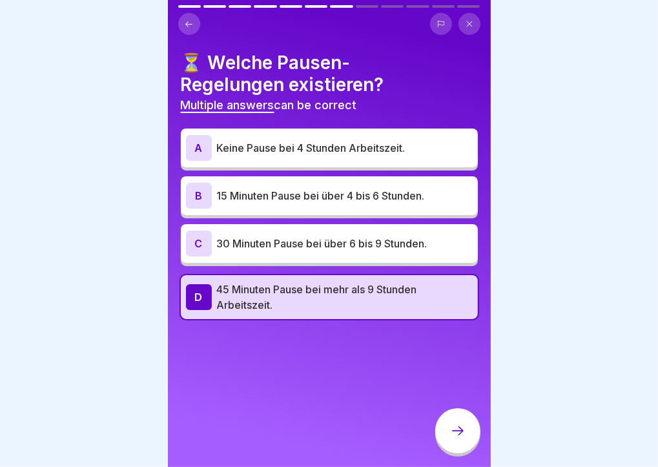
click at [340, 241] on div "C 30 Minuten Pause bei über 6 bis 9 Stunden." at bounding box center [329, 243] width 287 height 26
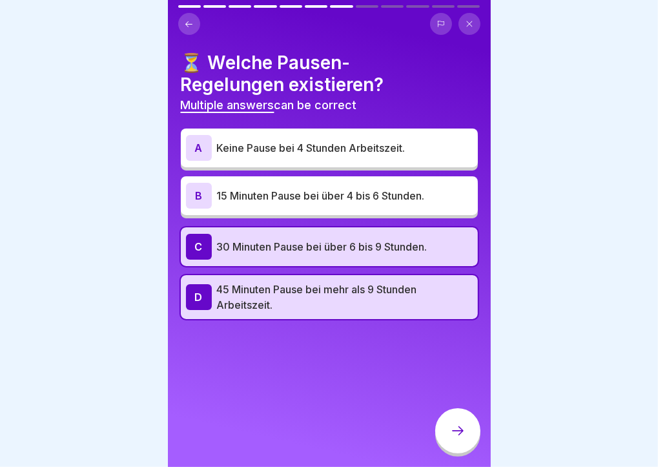
click at [353, 197] on div "B 15 Minuten Pause bei über 4 bis 6 Stunden." at bounding box center [329, 196] width 287 height 26
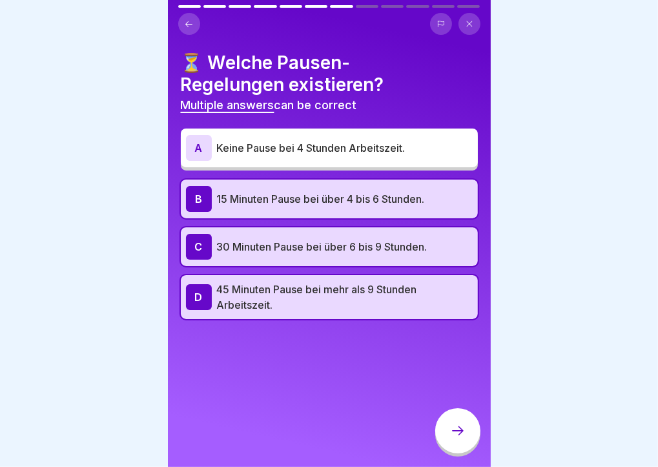
click at [459, 423] on div at bounding box center [457, 430] width 45 height 45
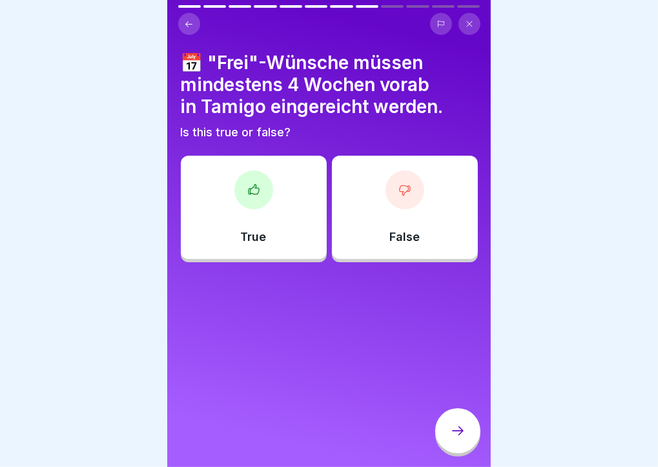
click at [188, 190] on div "True" at bounding box center [254, 207] width 146 height 103
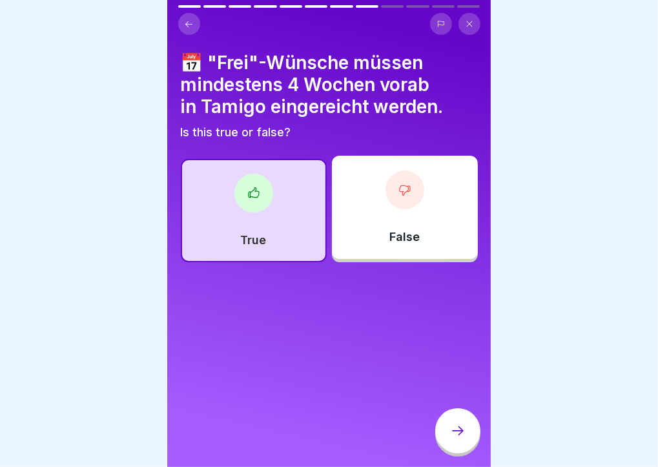
click at [474, 434] on div at bounding box center [457, 430] width 45 height 45
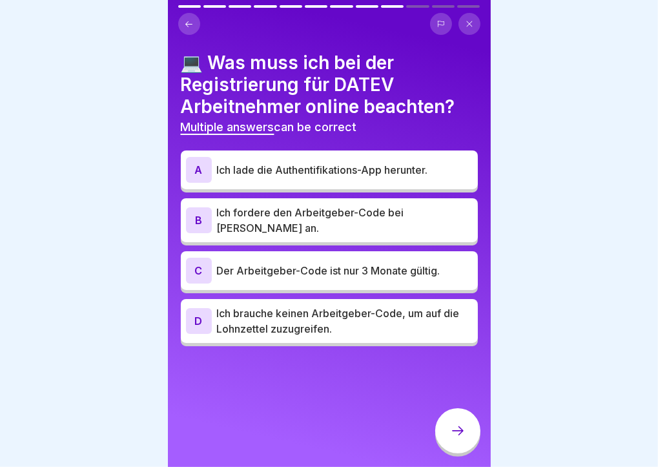
click at [328, 162] on p "Ich lade die Authentifikations-App herunter." at bounding box center [345, 169] width 256 height 15
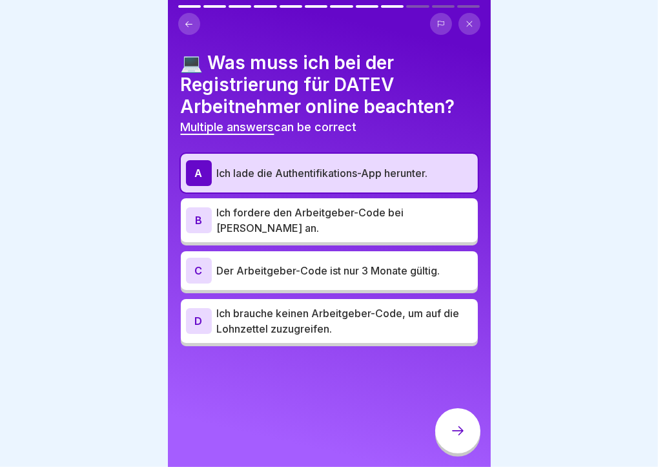
click at [343, 205] on p "Ich fordere den Arbeitgeber-Code bei [PERSON_NAME] an." at bounding box center [345, 220] width 256 height 31
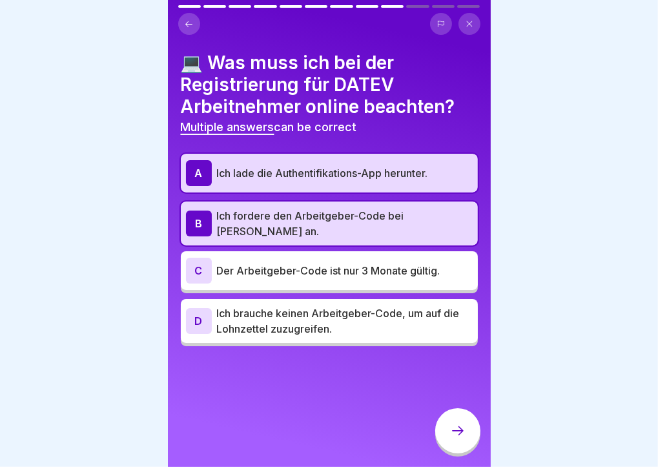
click at [367, 263] on p "Der Arbeitgeber-Code ist nur 3 Monate gültig." at bounding box center [345, 270] width 256 height 15
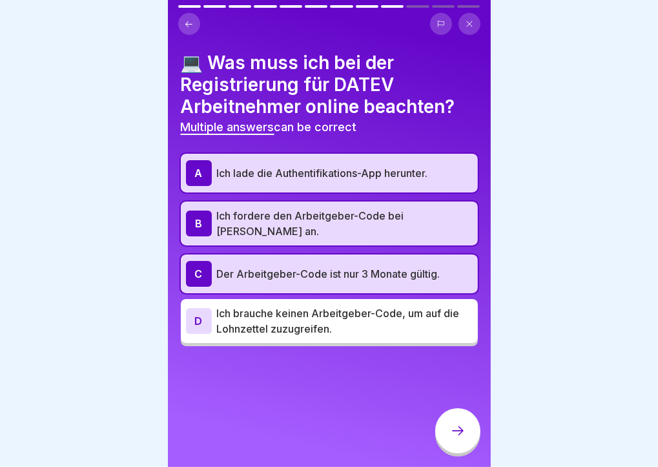
click at [466, 427] on div at bounding box center [457, 430] width 45 height 45
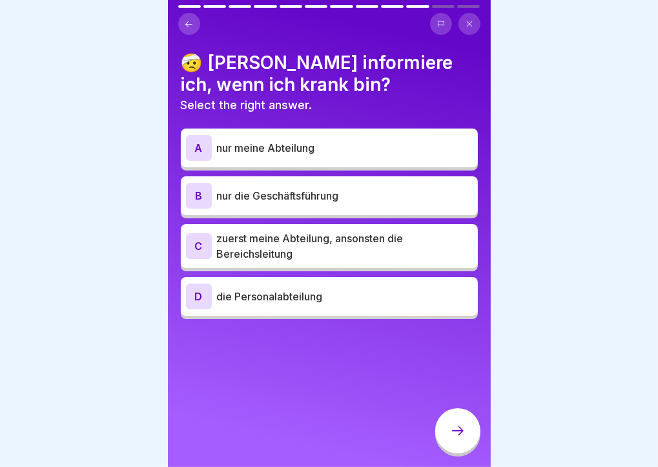
click at [390, 243] on p "zuerst meine Abteilung, ansonsten die Bereichsleitung" at bounding box center [345, 245] width 256 height 31
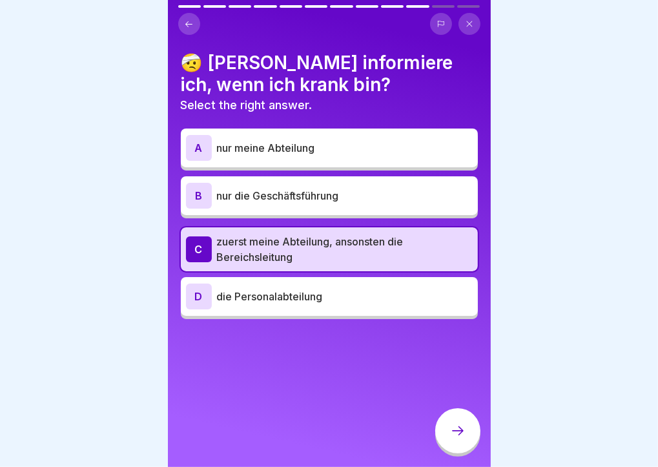
click at [459, 432] on icon at bounding box center [457, 430] width 15 height 15
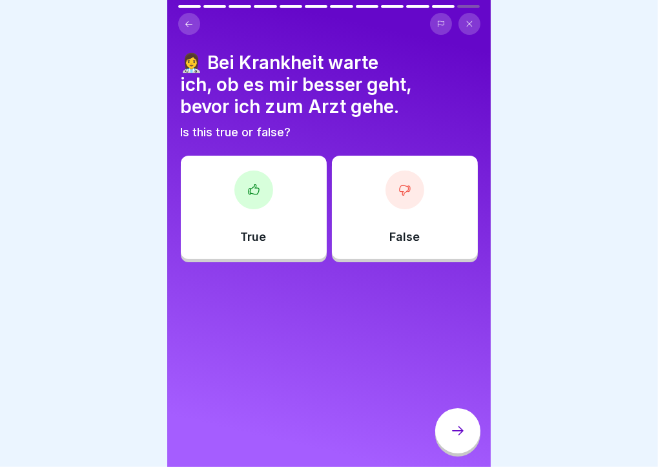
click at [426, 208] on div "False" at bounding box center [405, 207] width 146 height 103
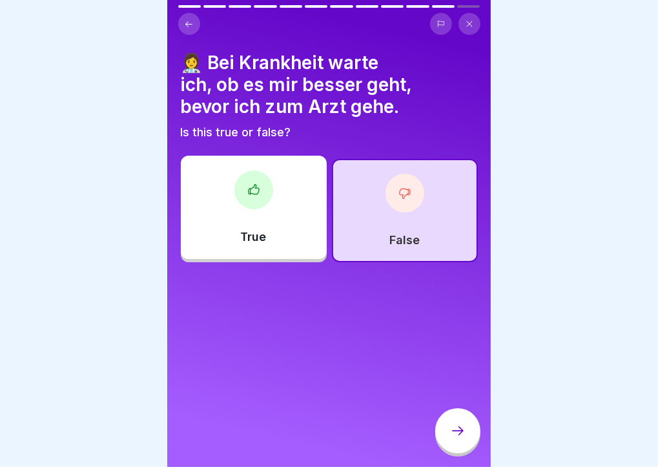
click at [462, 437] on icon at bounding box center [457, 430] width 15 height 15
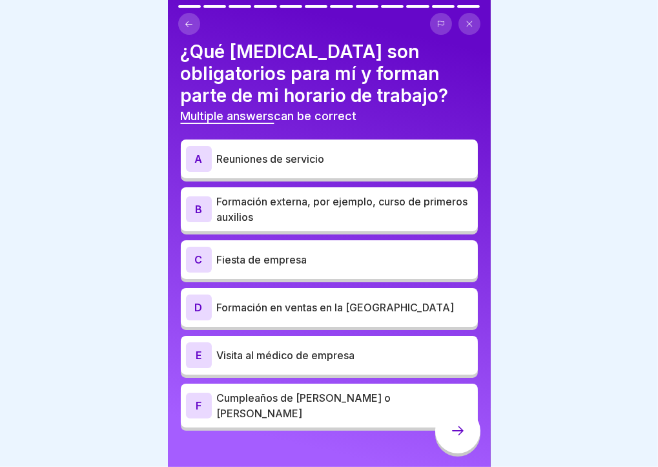
scroll to position [21, 0]
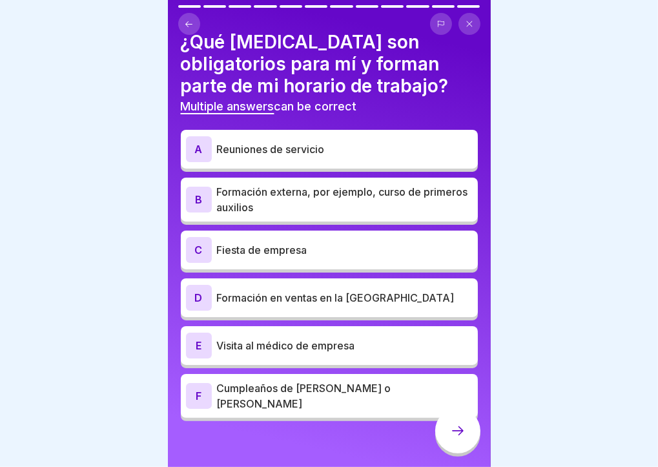
click at [327, 141] on p "Reuniones de servicio" at bounding box center [345, 148] width 256 height 15
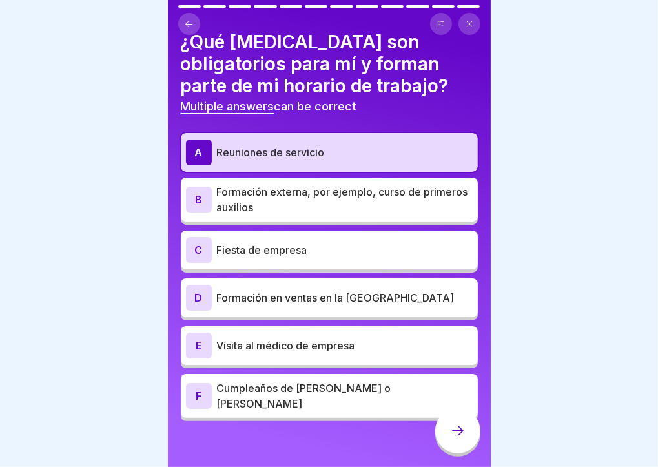
click at [369, 194] on p "Formación externa, por ejemplo, curso de primeros auxilios" at bounding box center [345, 199] width 256 height 31
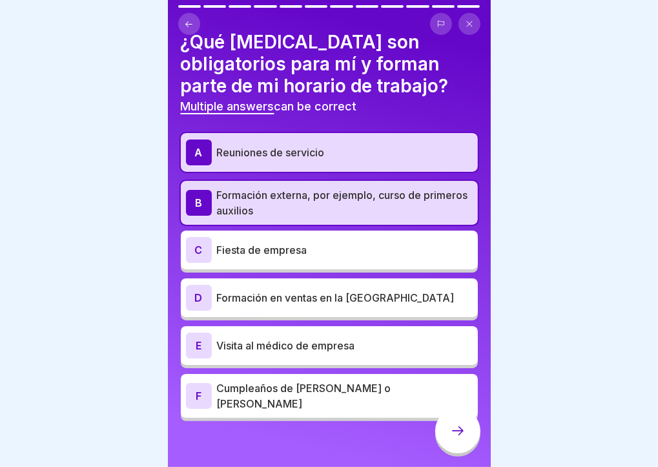
click at [402, 290] on p "Formación en ventas en la [GEOGRAPHIC_DATA]" at bounding box center [345, 297] width 256 height 15
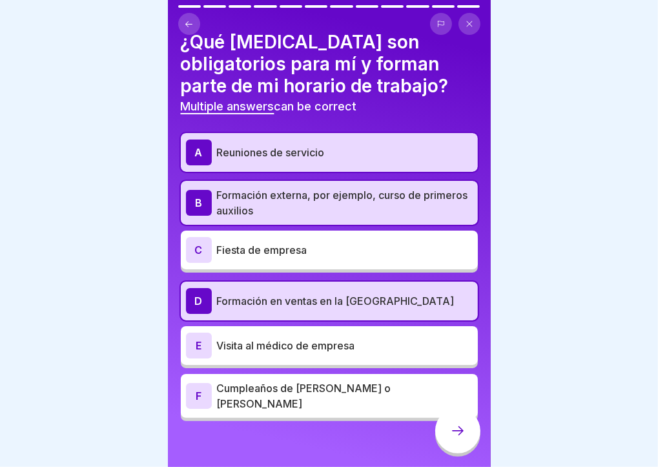
click at [410, 338] on p "Visita al médico de empresa" at bounding box center [345, 345] width 256 height 15
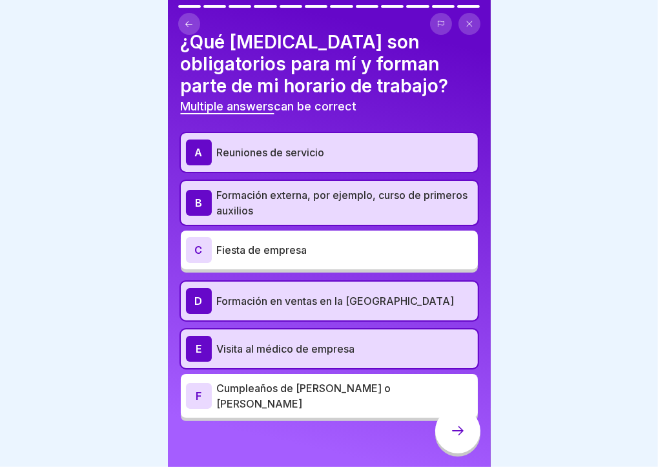
click at [456, 433] on icon at bounding box center [457, 430] width 15 height 15
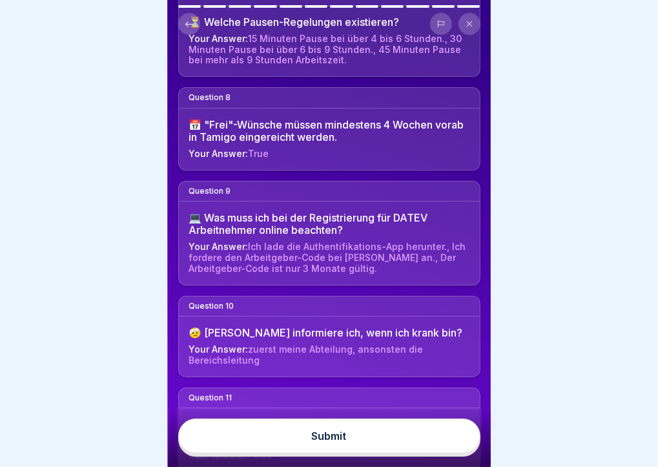
scroll to position [888, 0]
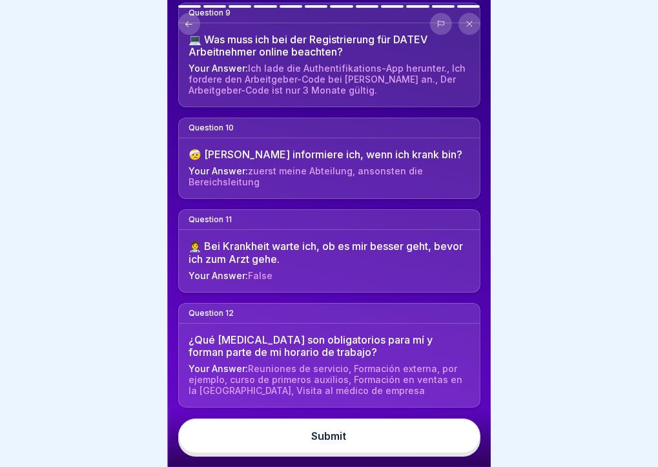
click at [461, 430] on button "Submit" at bounding box center [329, 435] width 302 height 35
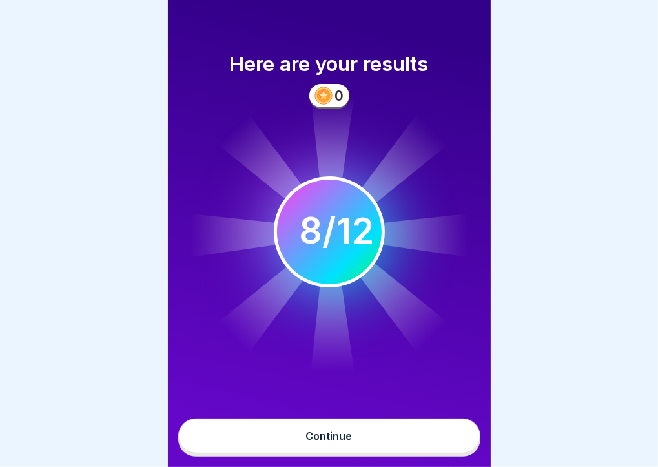
click at [434, 421] on button "Continue" at bounding box center [329, 435] width 302 height 35
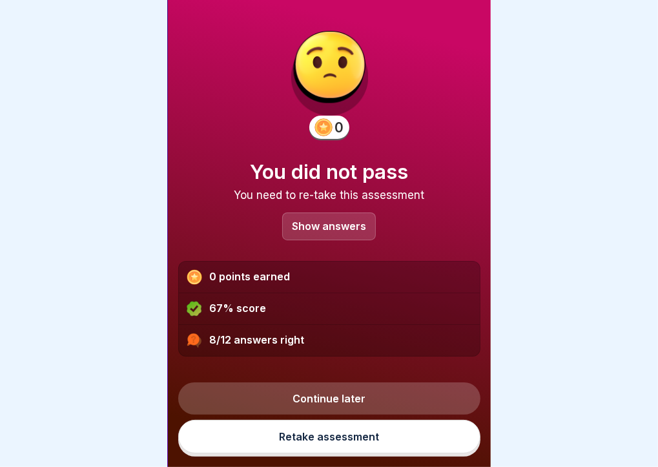
scroll to position [10, 0]
click at [423, 396] on link "Continue later" at bounding box center [329, 398] width 302 height 32
